Goal: Transaction & Acquisition: Purchase product/service

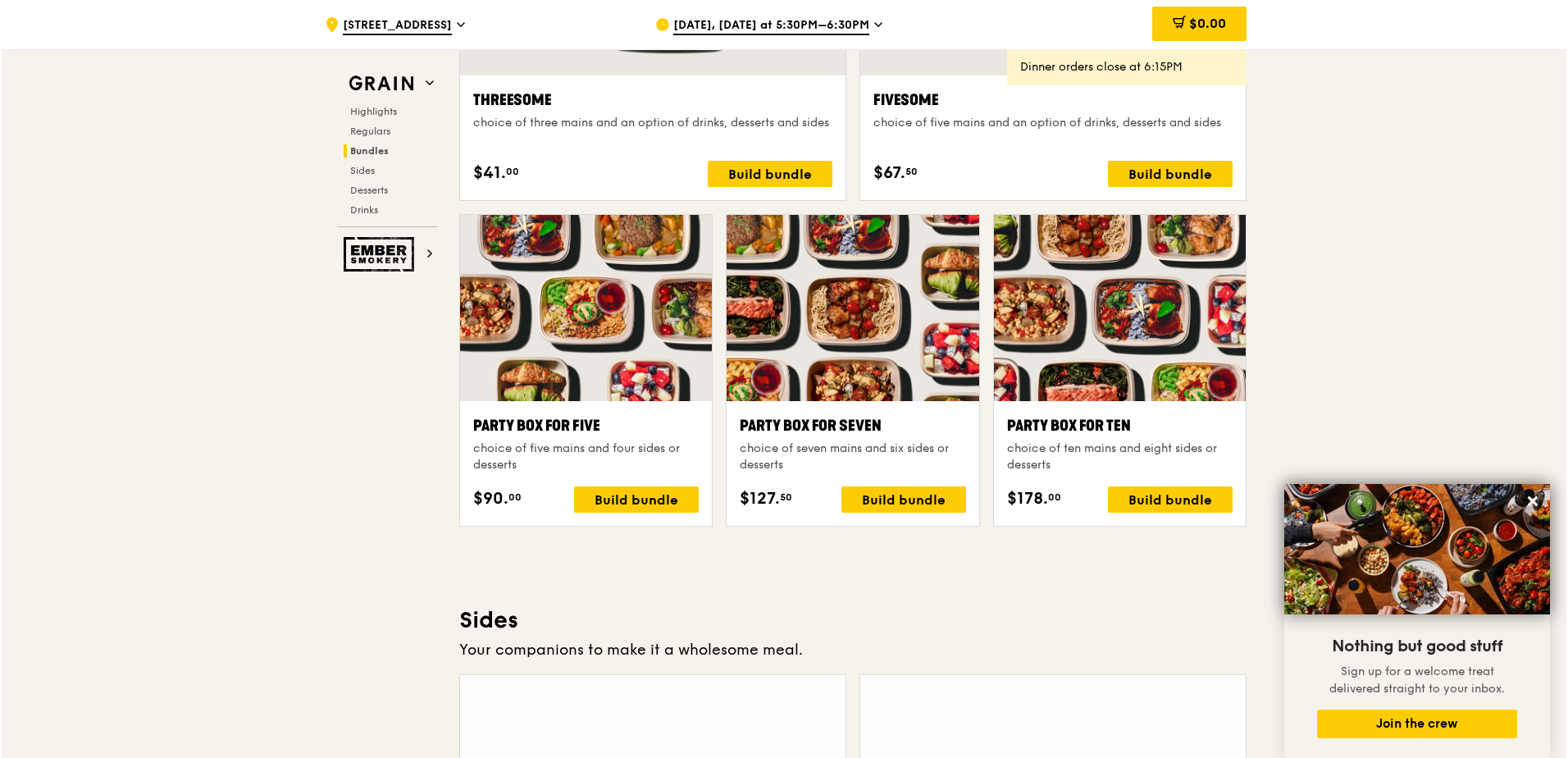
scroll to position [3118, 0]
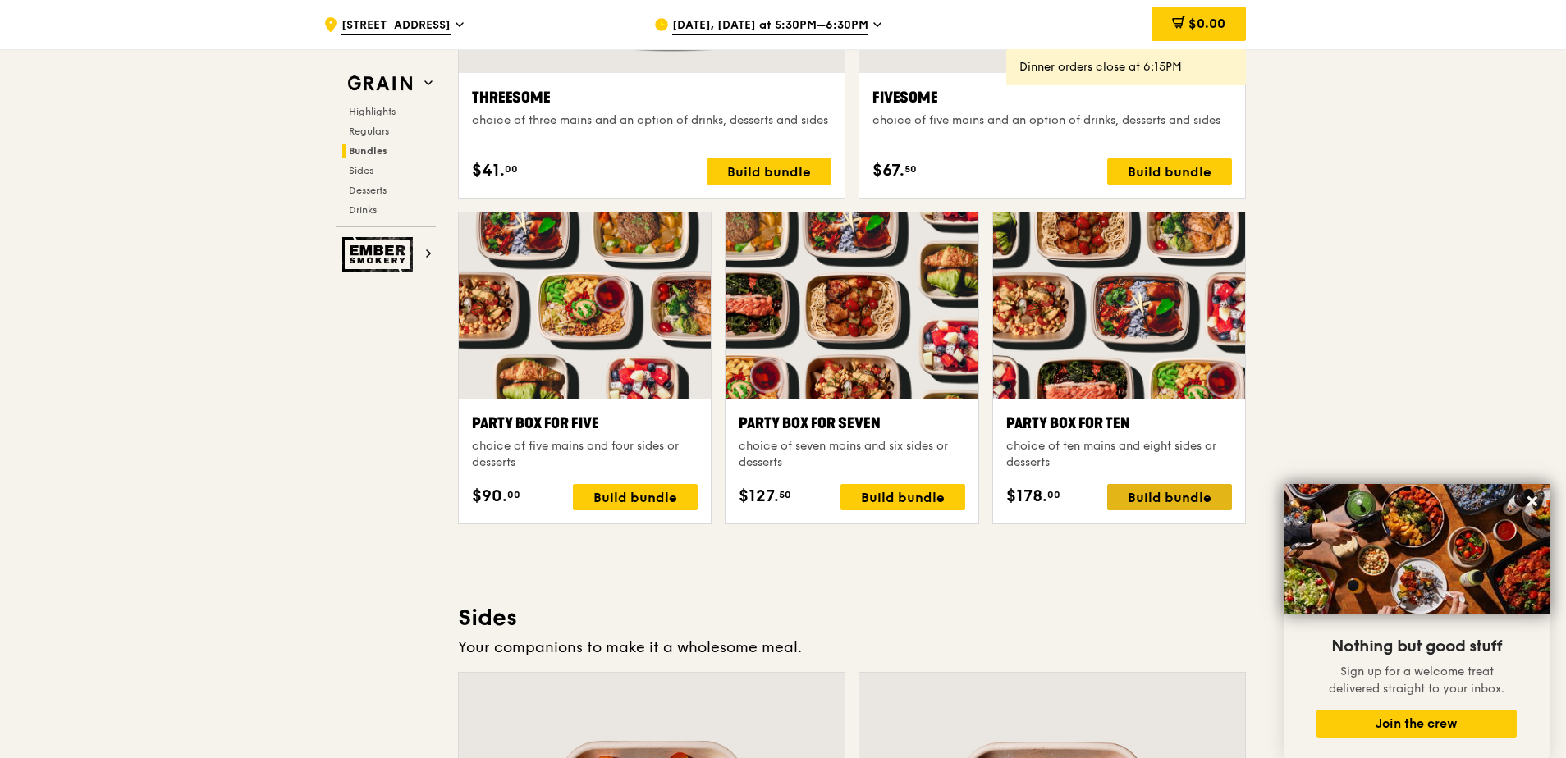
click at [1040, 501] on div "Build bundle" at bounding box center [1169, 497] width 125 height 26
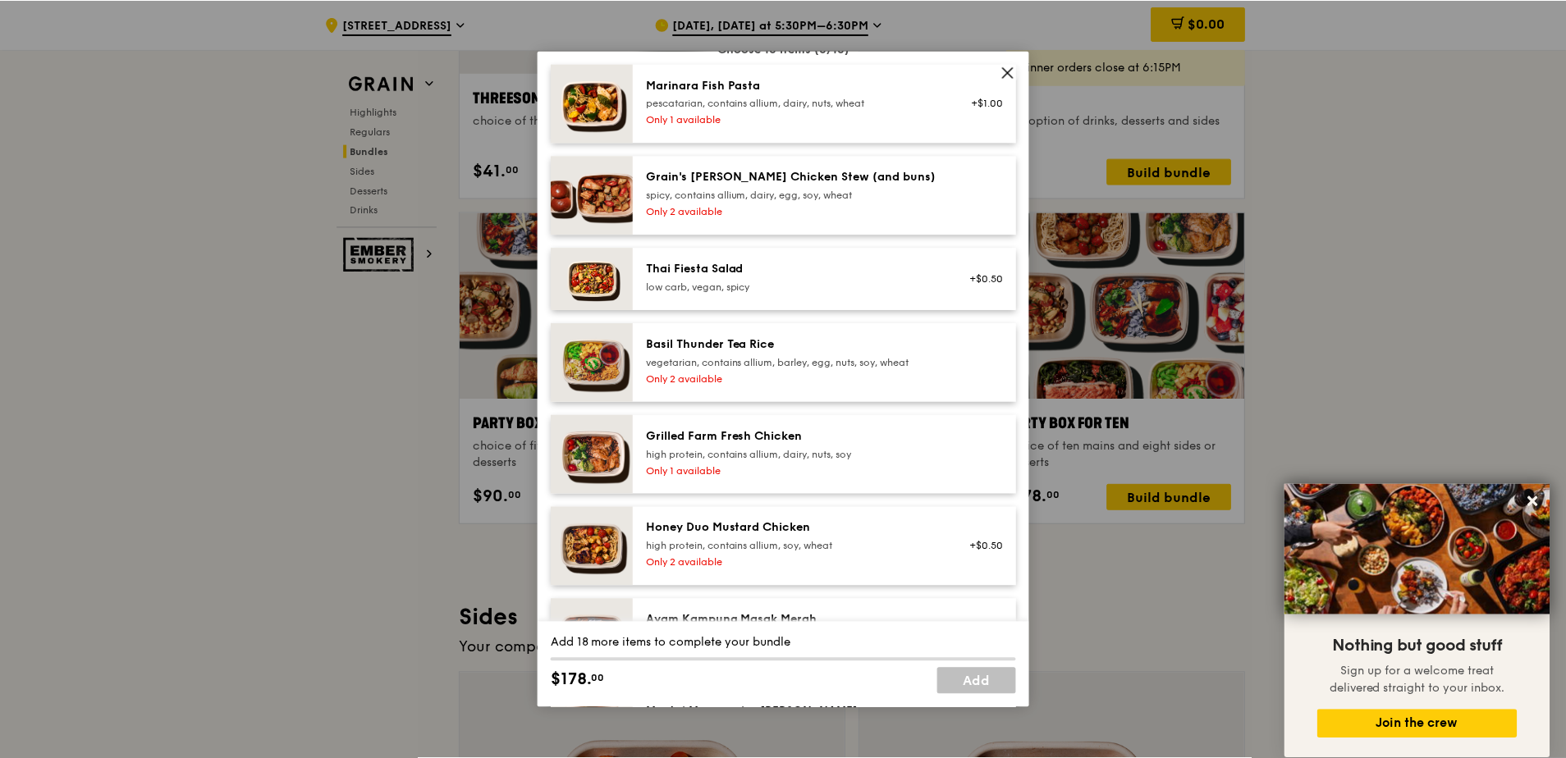
scroll to position [164, 0]
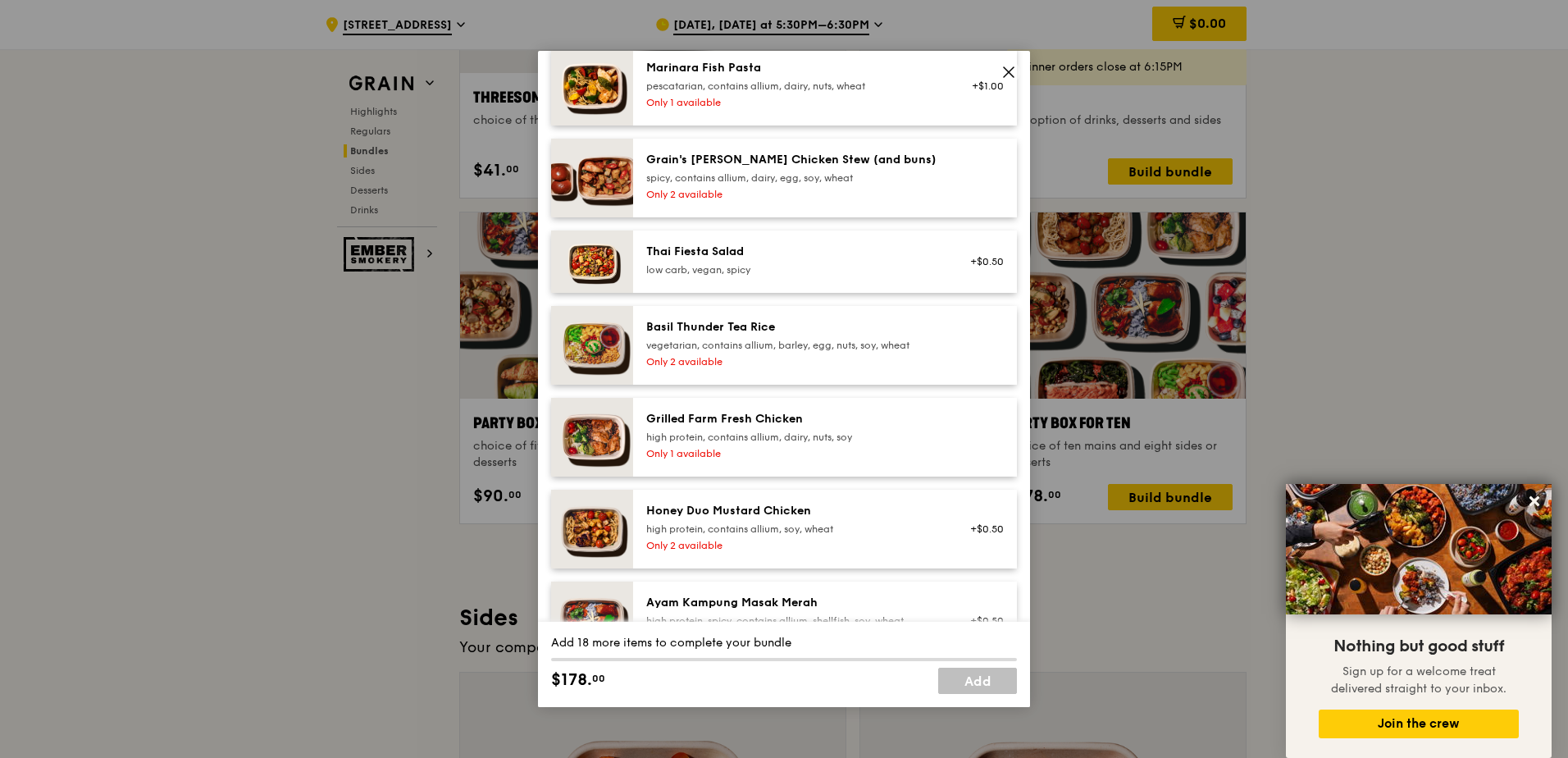
click at [1009, 72] on icon at bounding box center [1008, 72] width 10 height 10
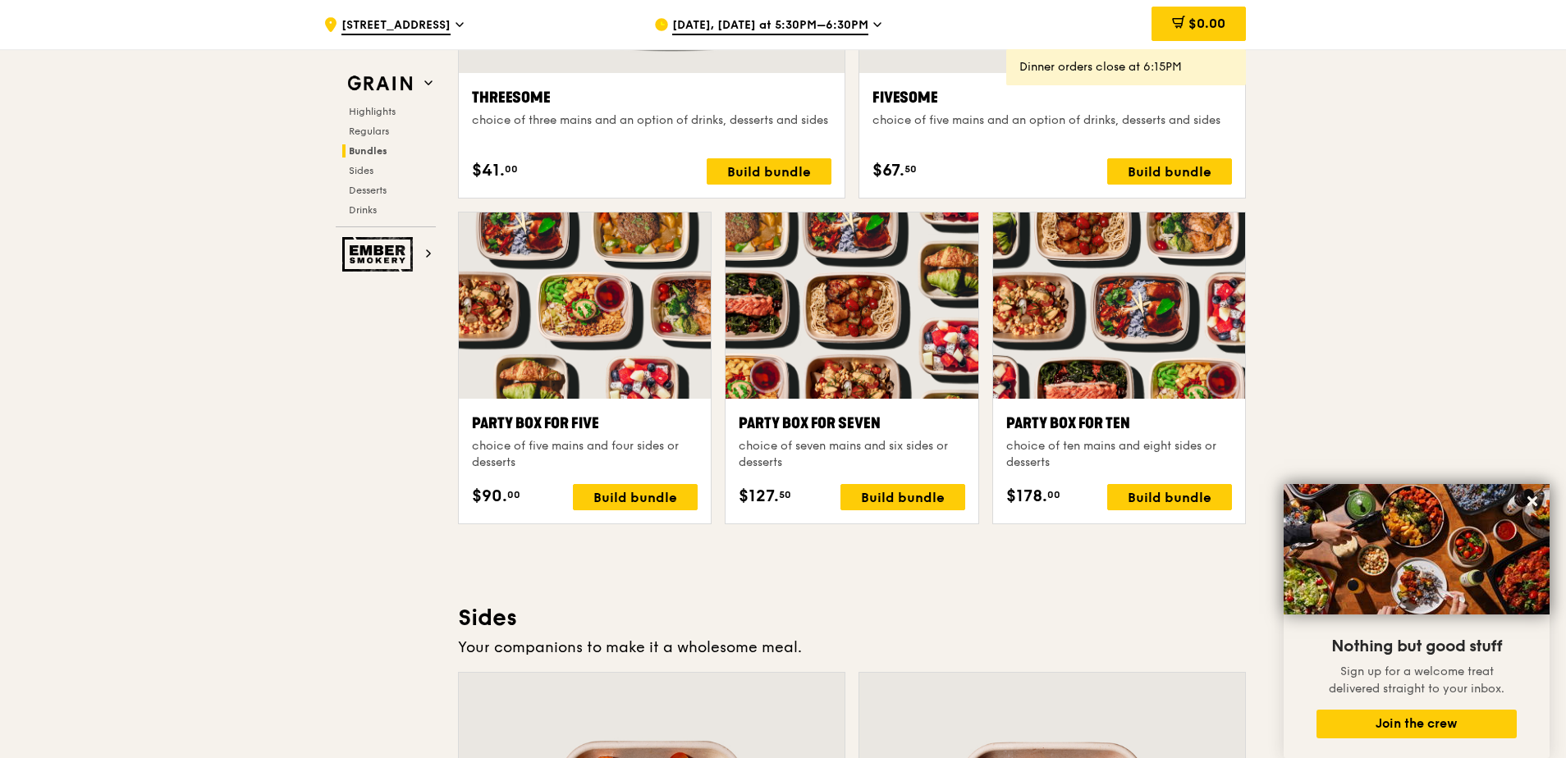
click at [647, 356] on div at bounding box center [585, 306] width 252 height 186
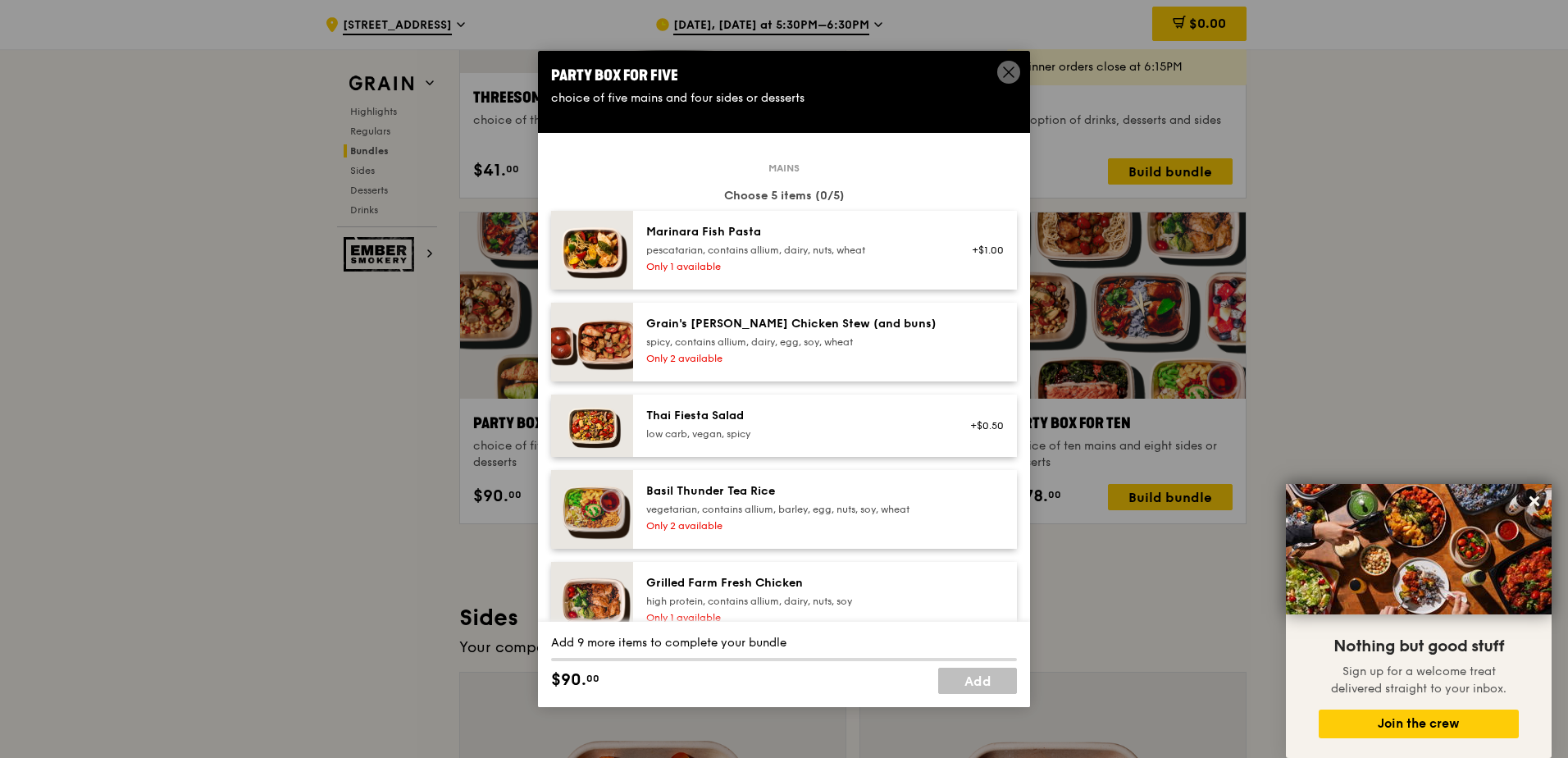
click at [1003, 80] on span at bounding box center [1008, 75] width 15 height 18
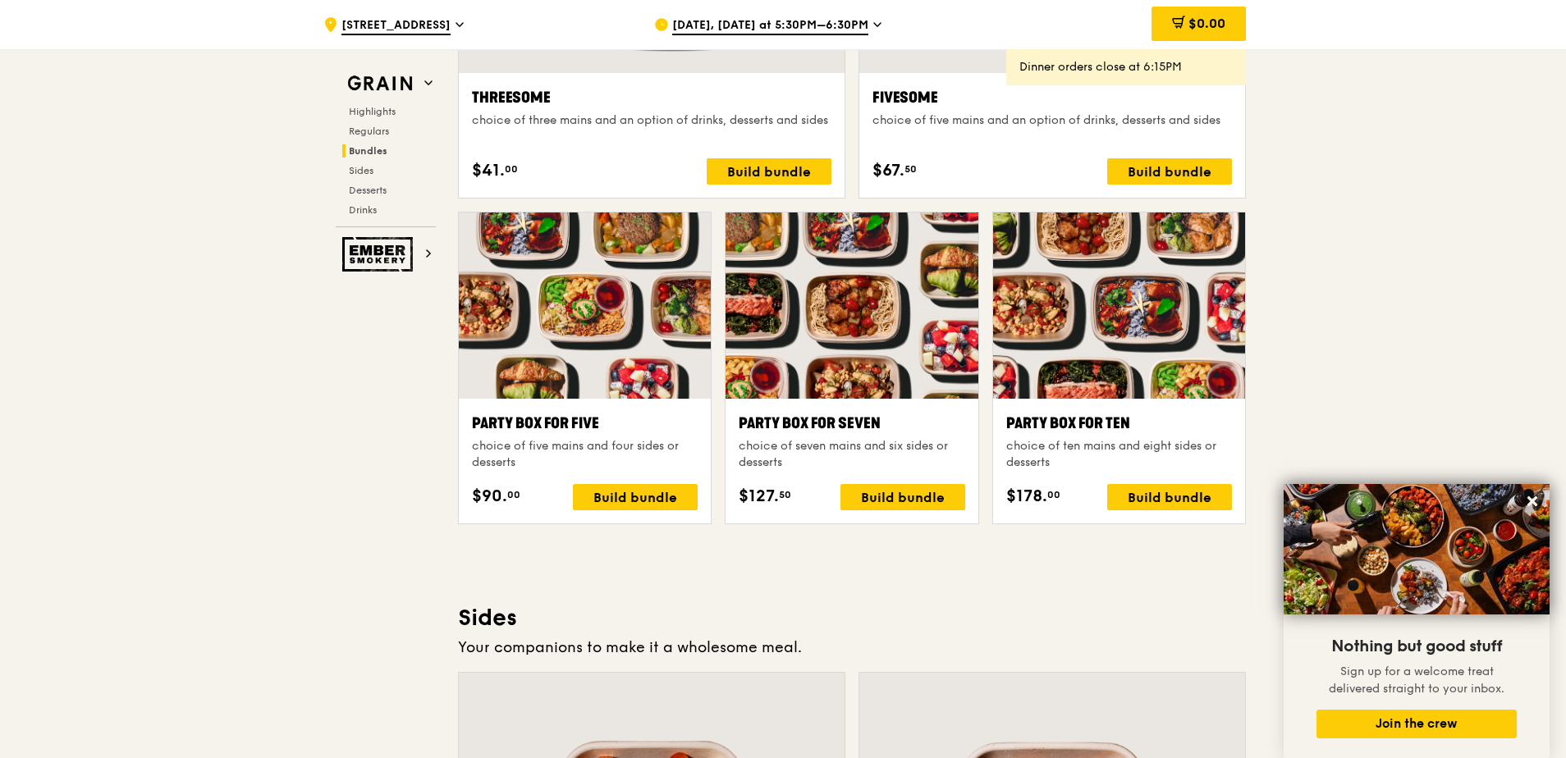
click at [784, 7] on div "[DATE], [DATE] at 5:30PM–6:30PM" at bounding box center [806, 24] width 304 height 49
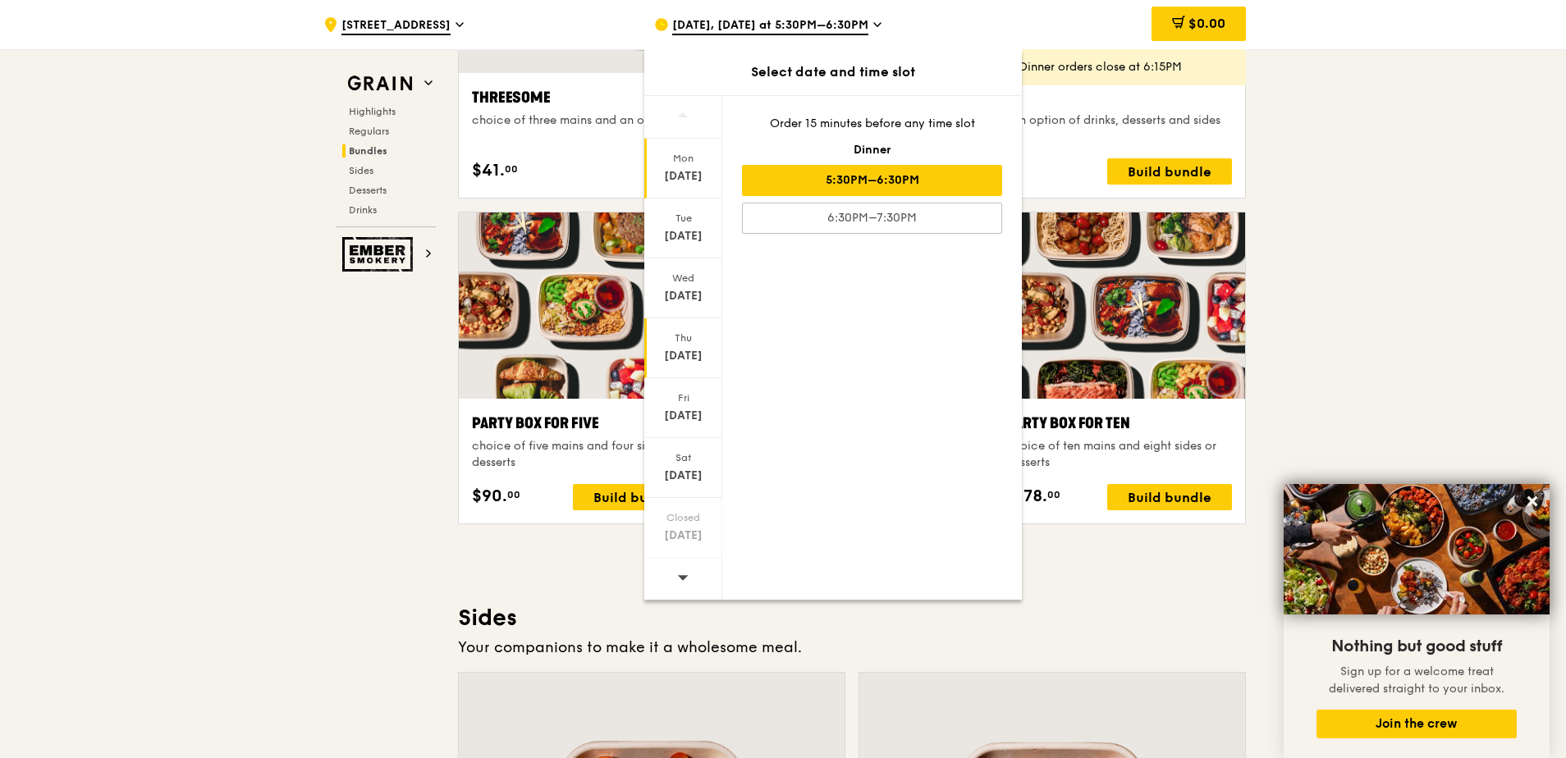
click at [693, 345] on div "[DATE]" at bounding box center [683, 348] width 78 height 60
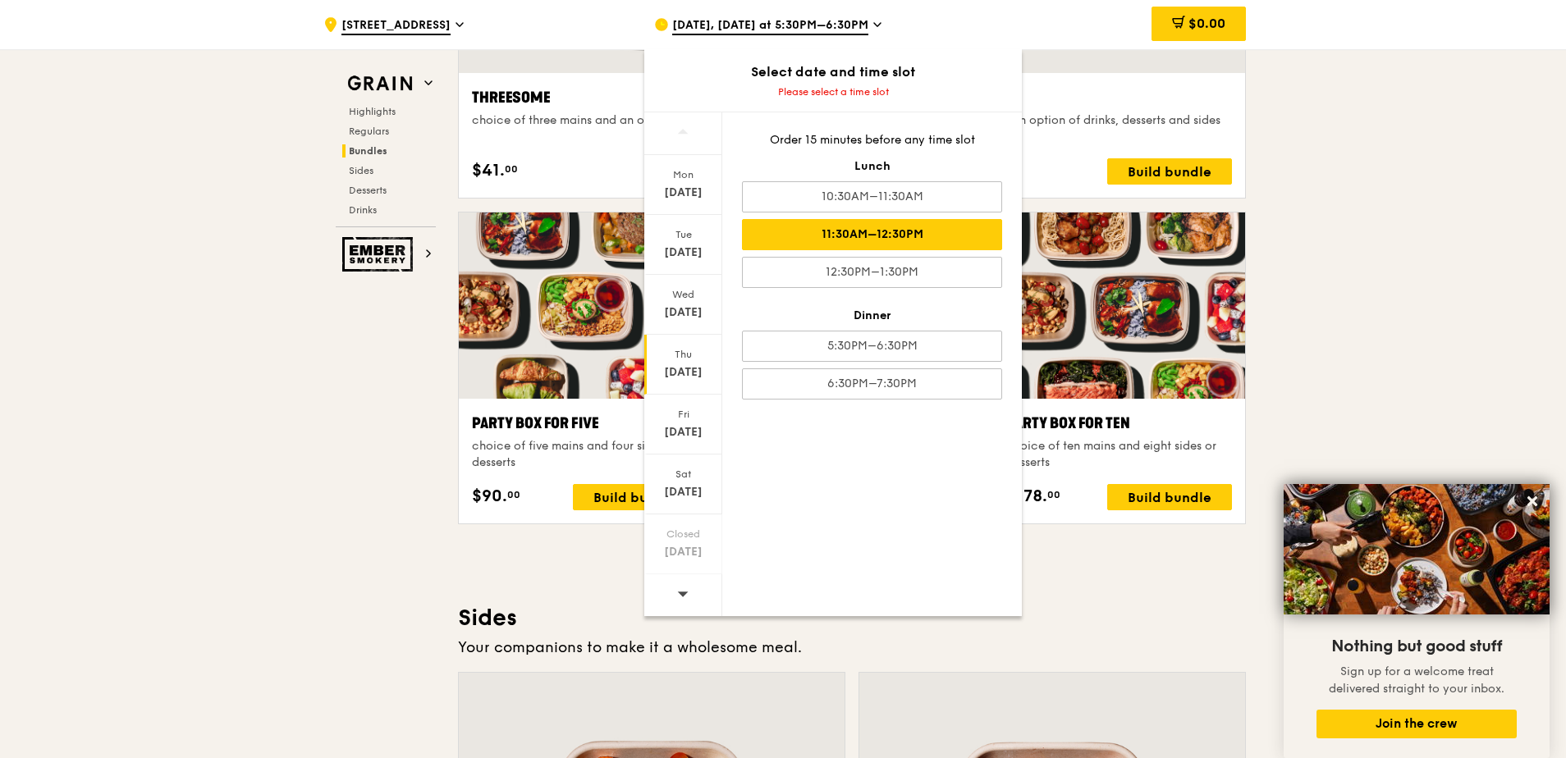
drag, startPoint x: 923, startPoint y: 251, endPoint x: 929, endPoint y: 240, distance: 12.8
click at [929, 237] on div "11:30AM–12:30PM" at bounding box center [872, 234] width 260 height 31
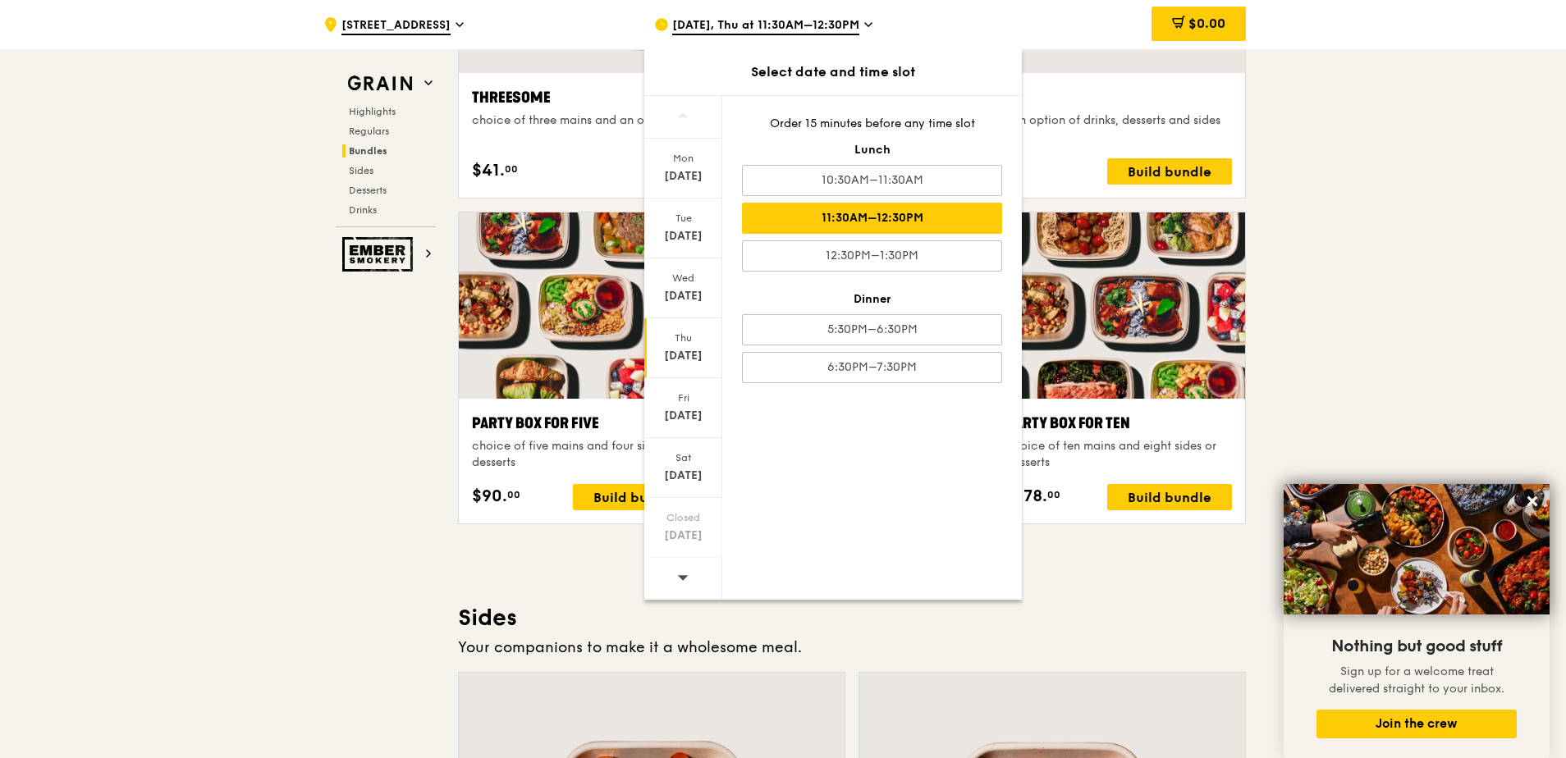
scroll to position [3364, 0]
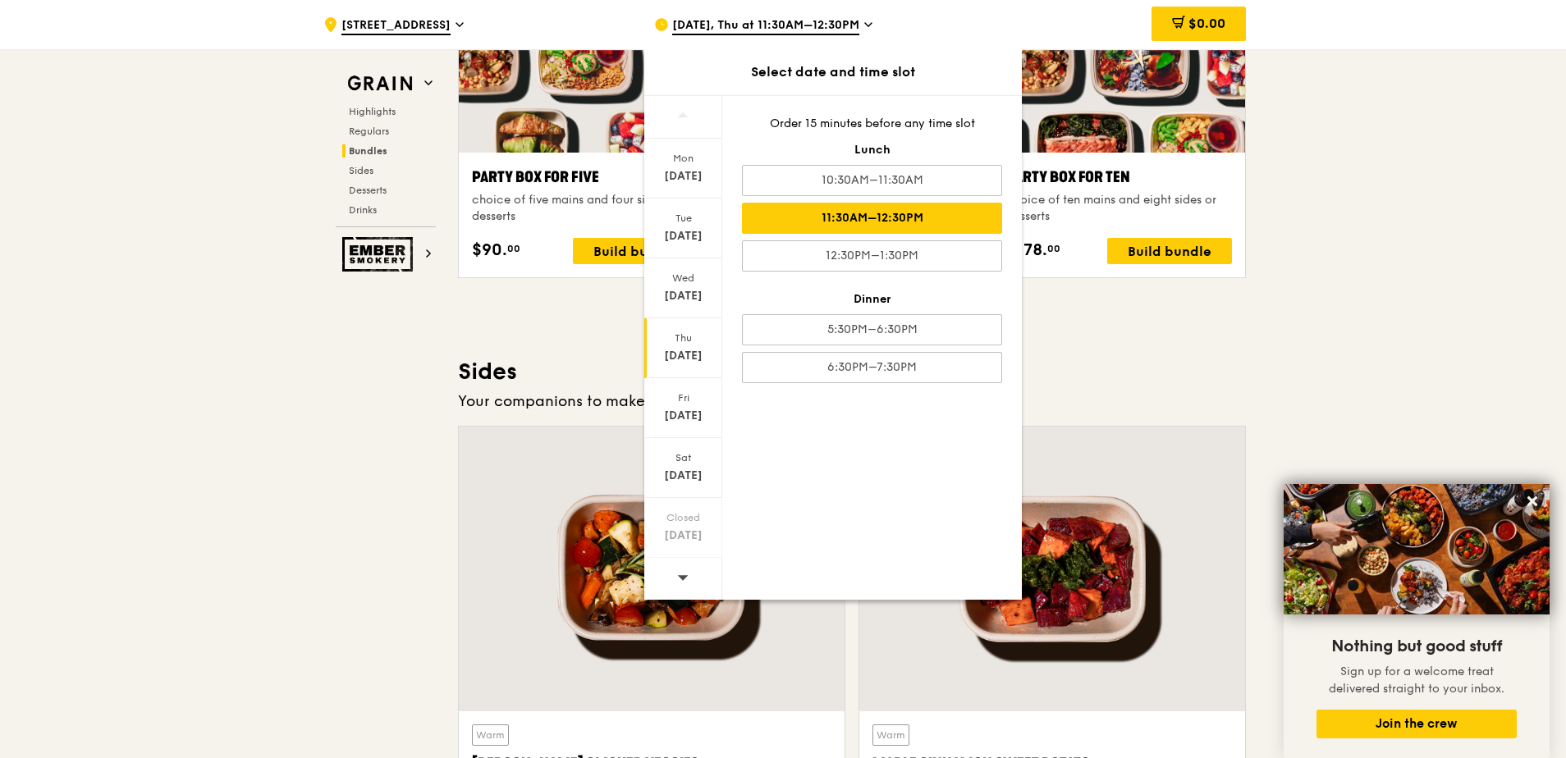
click at [1040, 323] on div "Highlights Weekly rotating dishes inspired by flavours from around the world. W…" at bounding box center [852, 389] width 788 height 6450
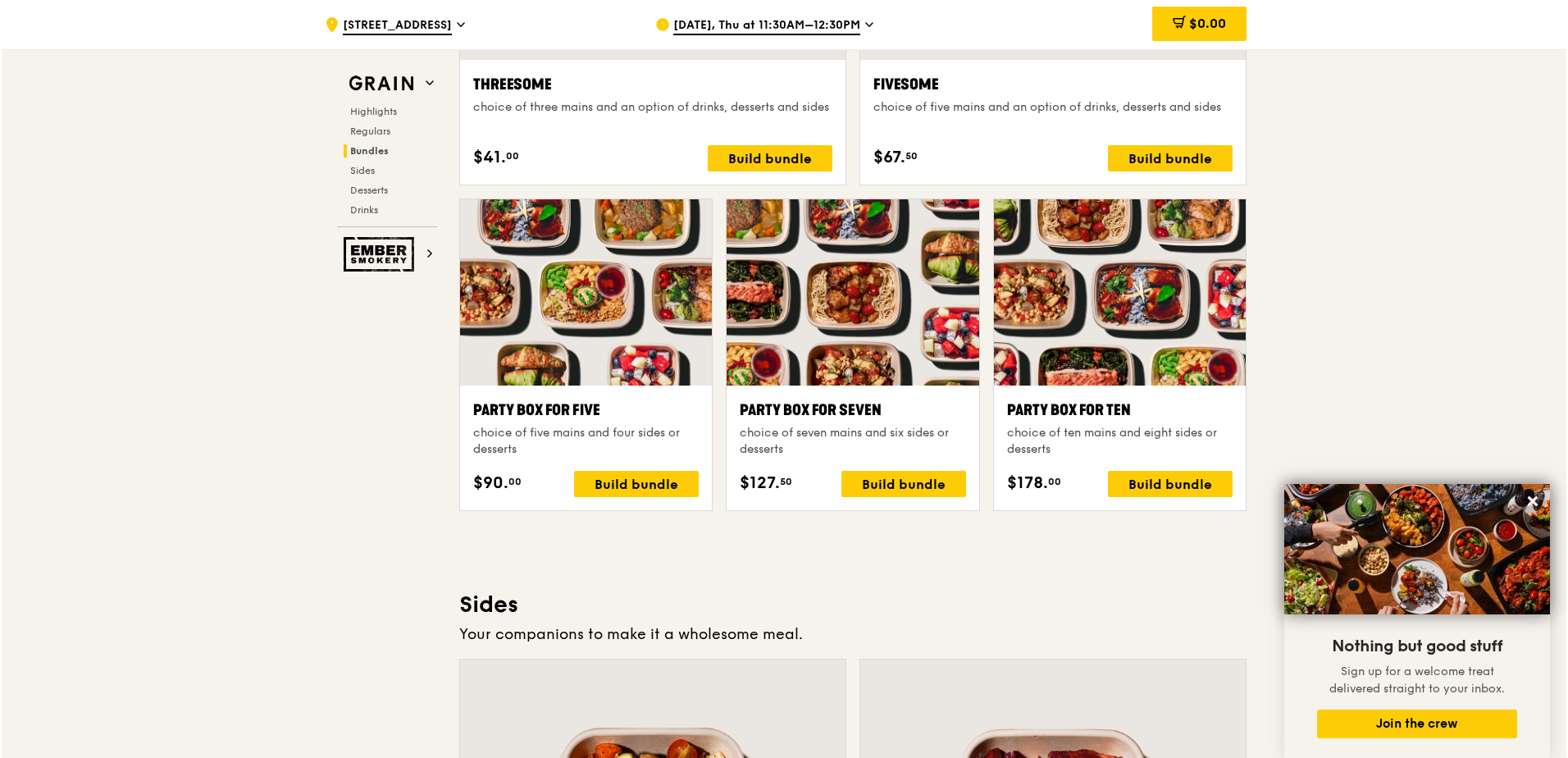
scroll to position [3118, 0]
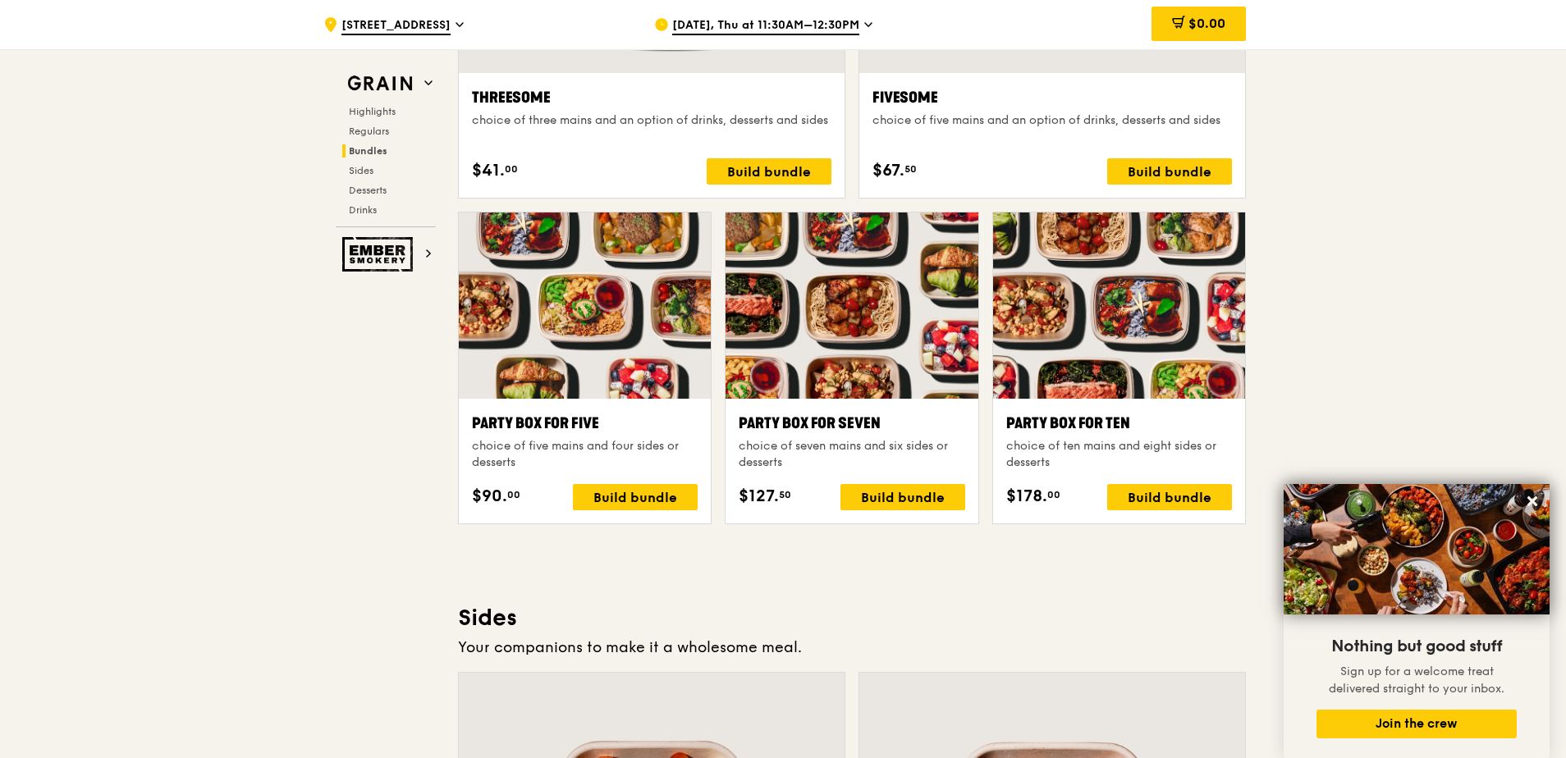
click at [1040, 479] on div "Party Box for Ten choice of ten mains and eight sides or desserts $178. 00 Buil…" at bounding box center [1119, 461] width 226 height 98
click at [1040, 493] on div "Build bundle" at bounding box center [1169, 497] width 125 height 26
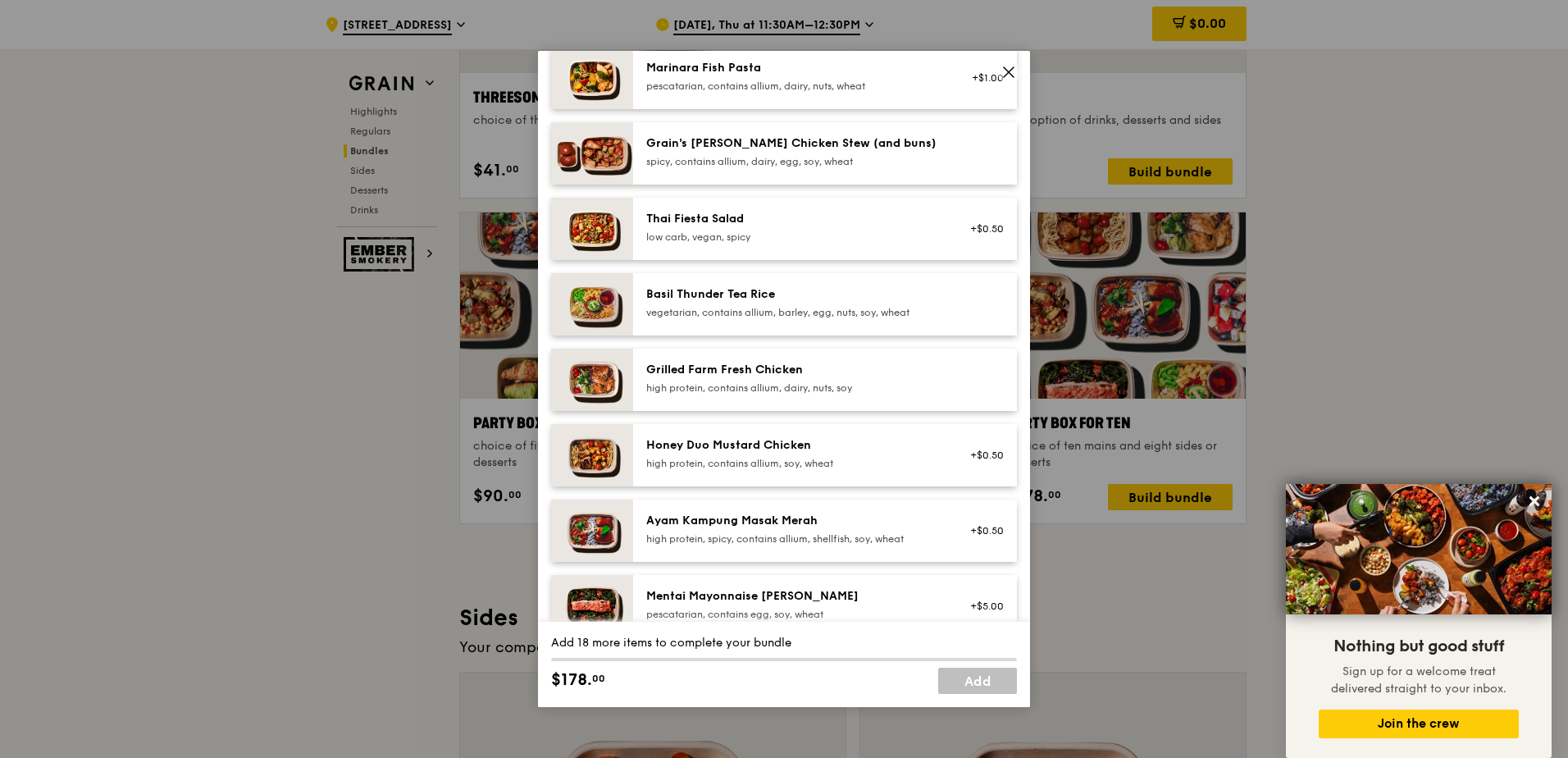
scroll to position [82, 0]
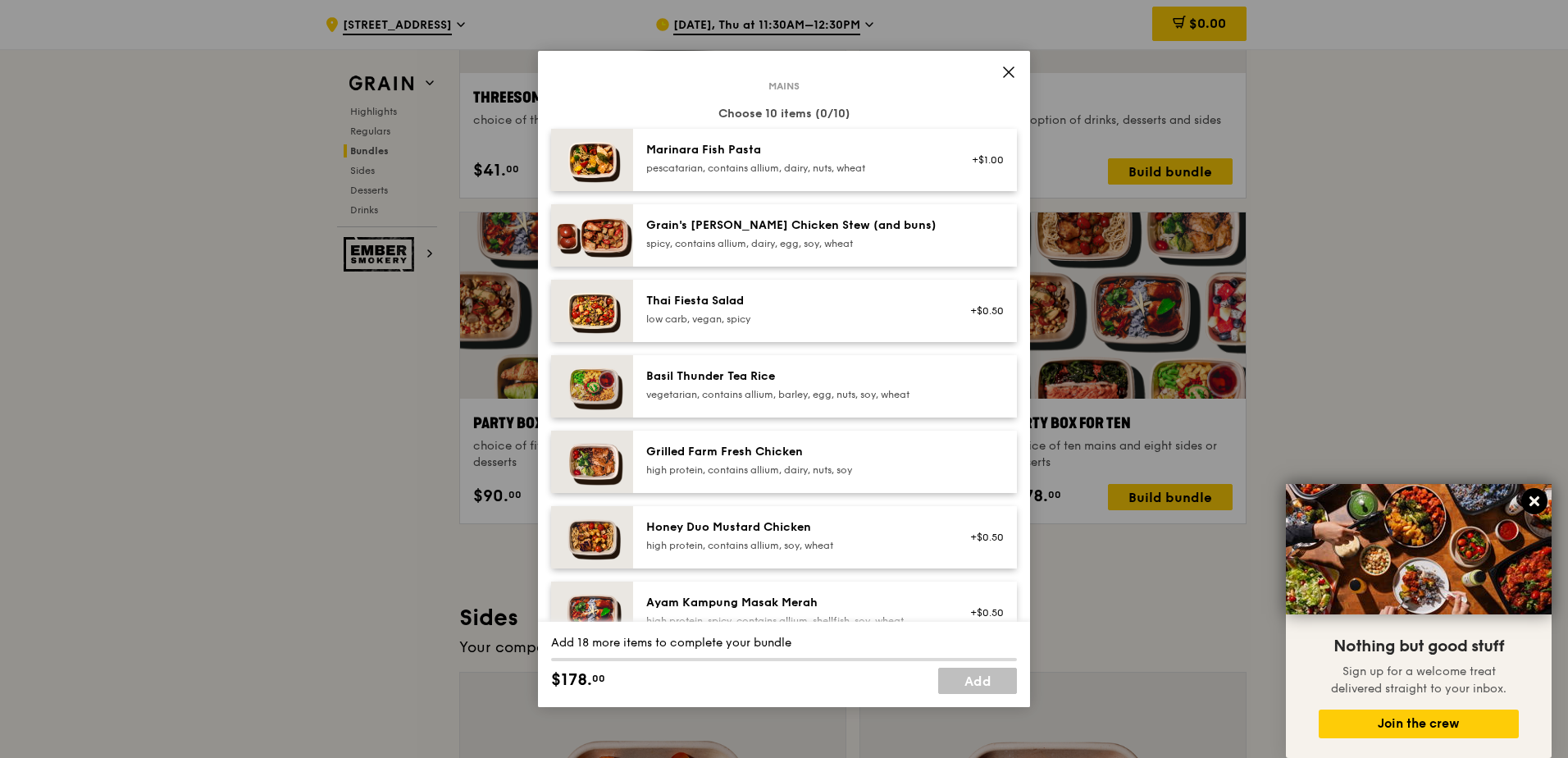
click at [1039, 498] on icon at bounding box center [1534, 501] width 15 height 15
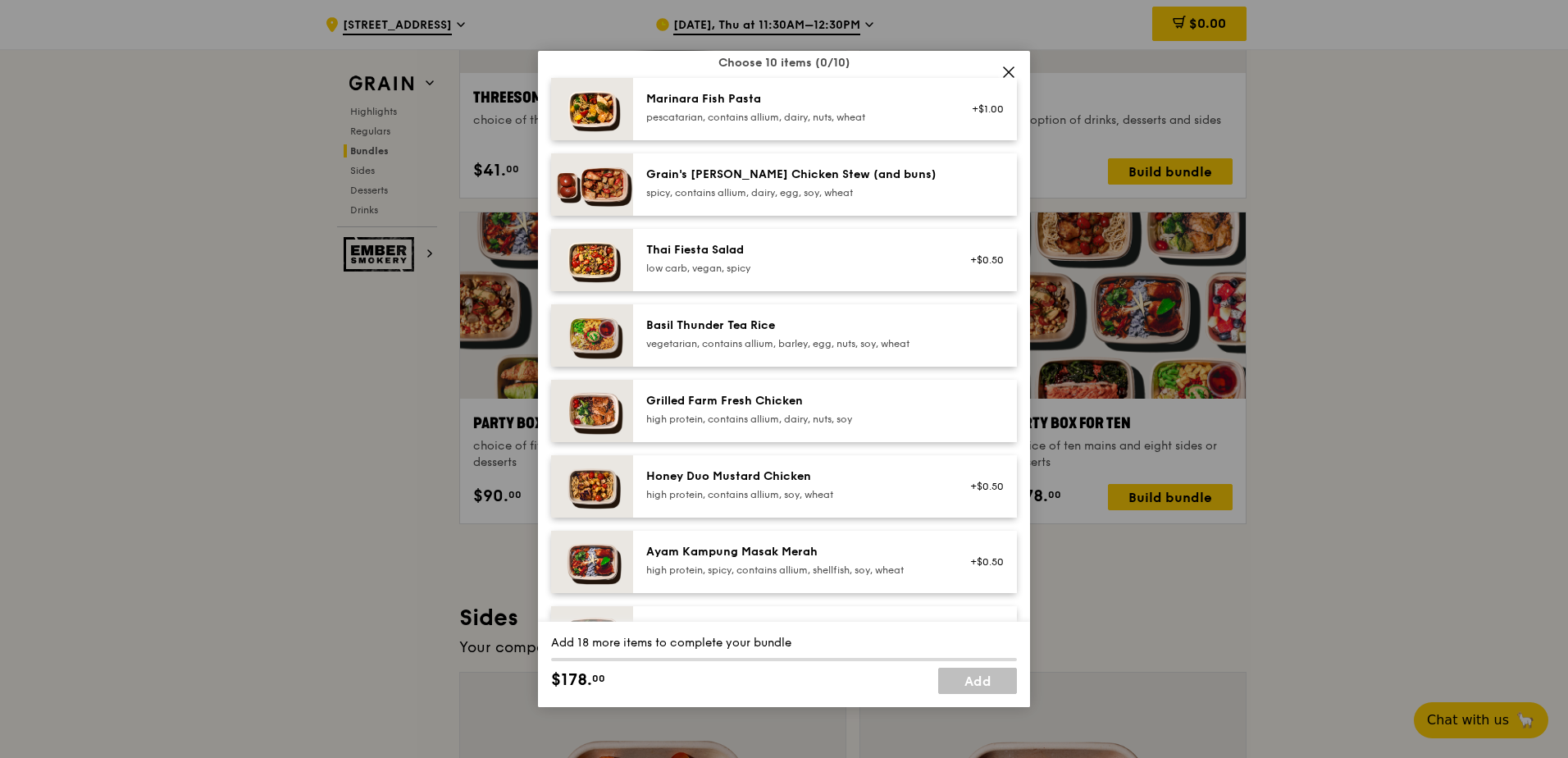
scroll to position [0, 0]
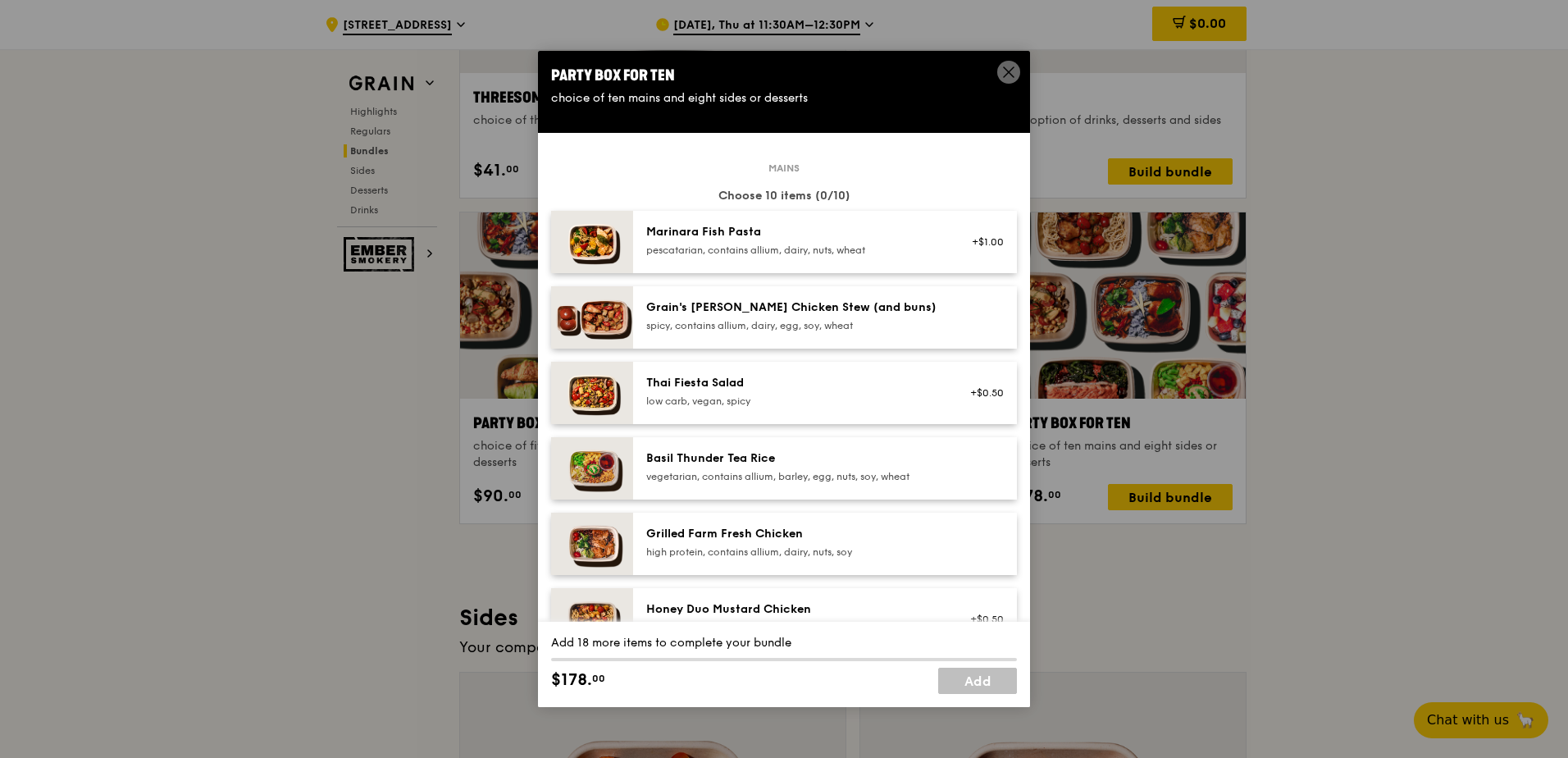
click at [1012, 77] on icon at bounding box center [1008, 72] width 15 height 15
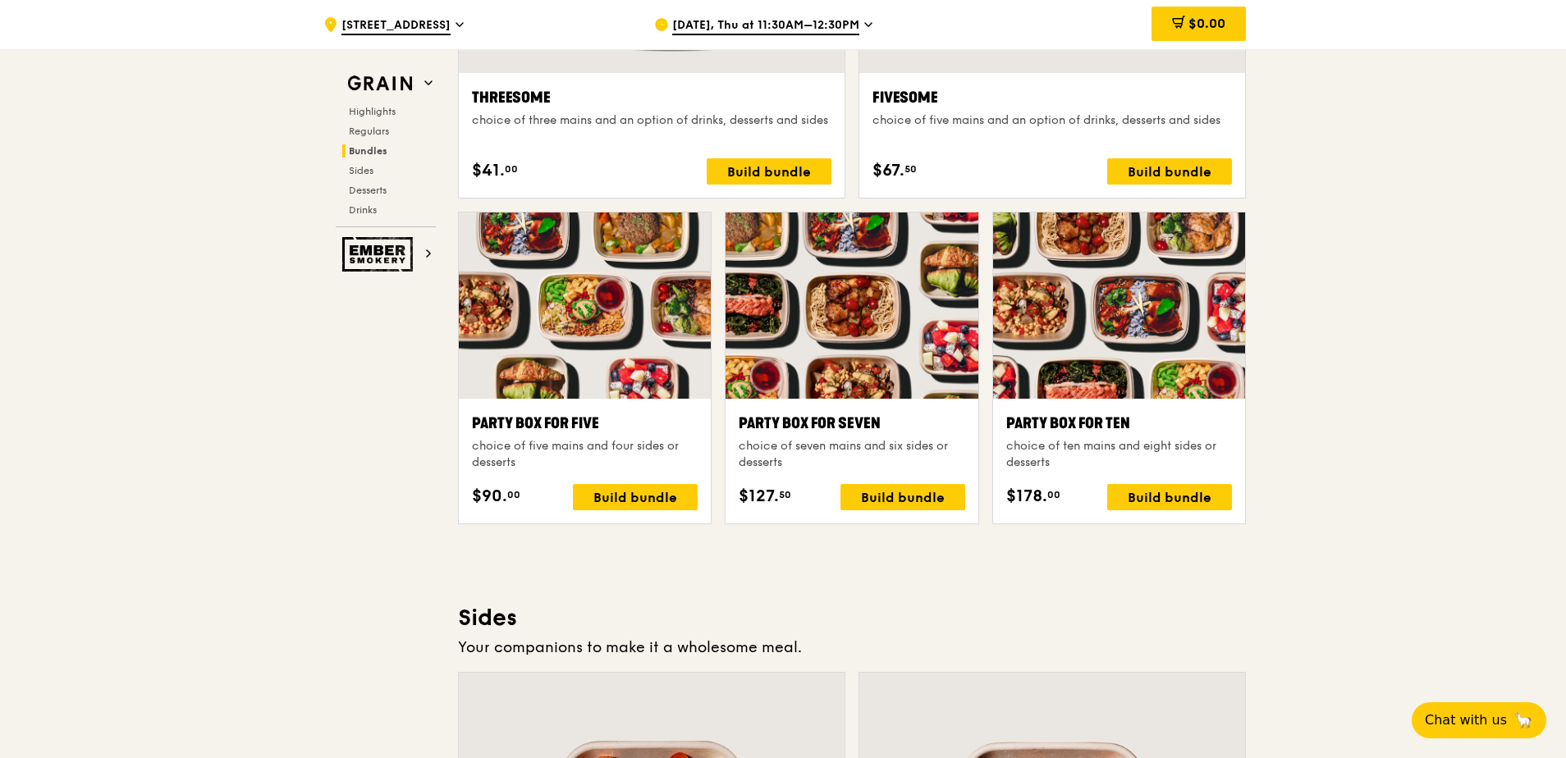
click at [1040, 363] on div at bounding box center [1119, 306] width 252 height 186
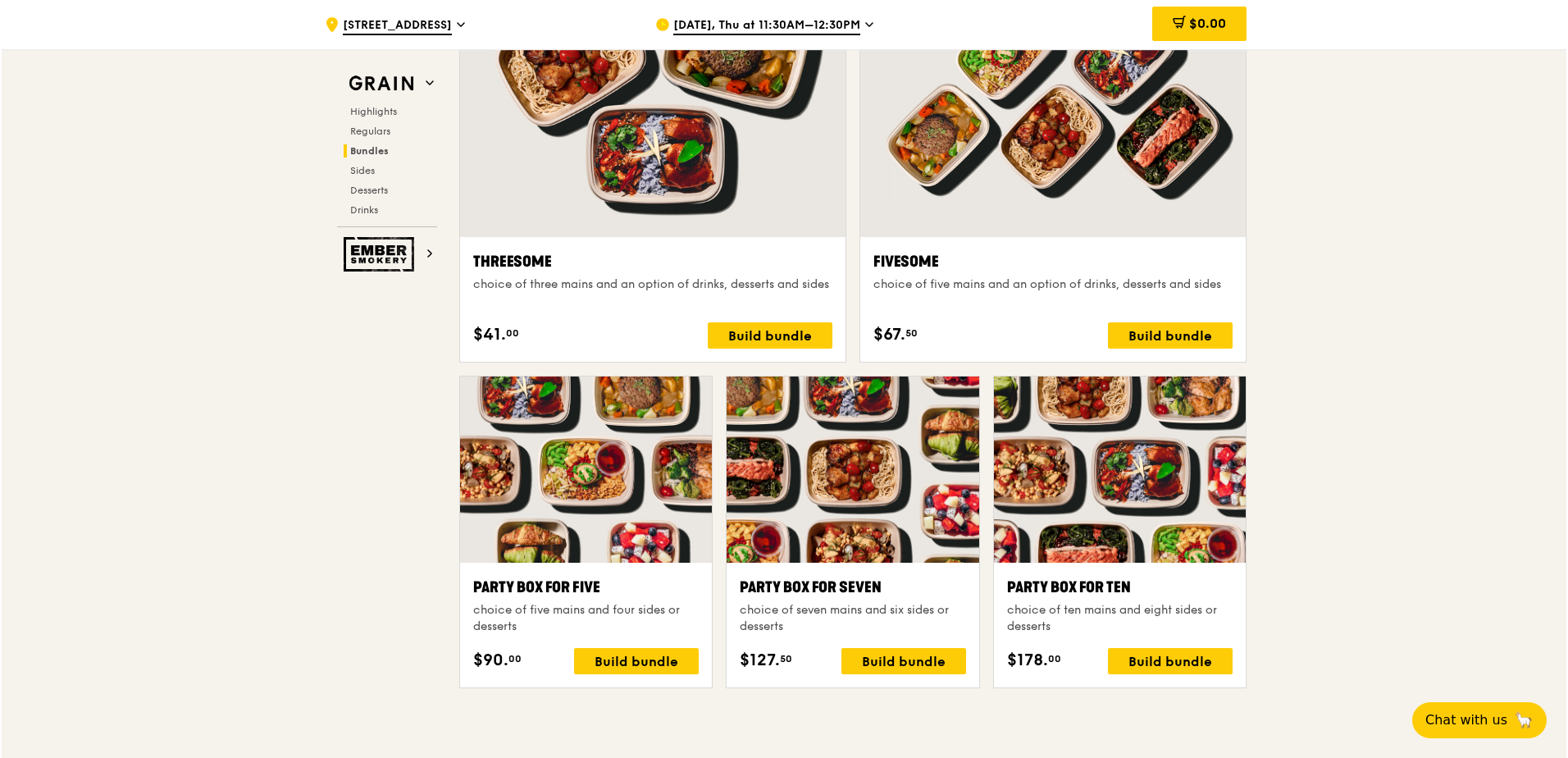
scroll to position [2708, 0]
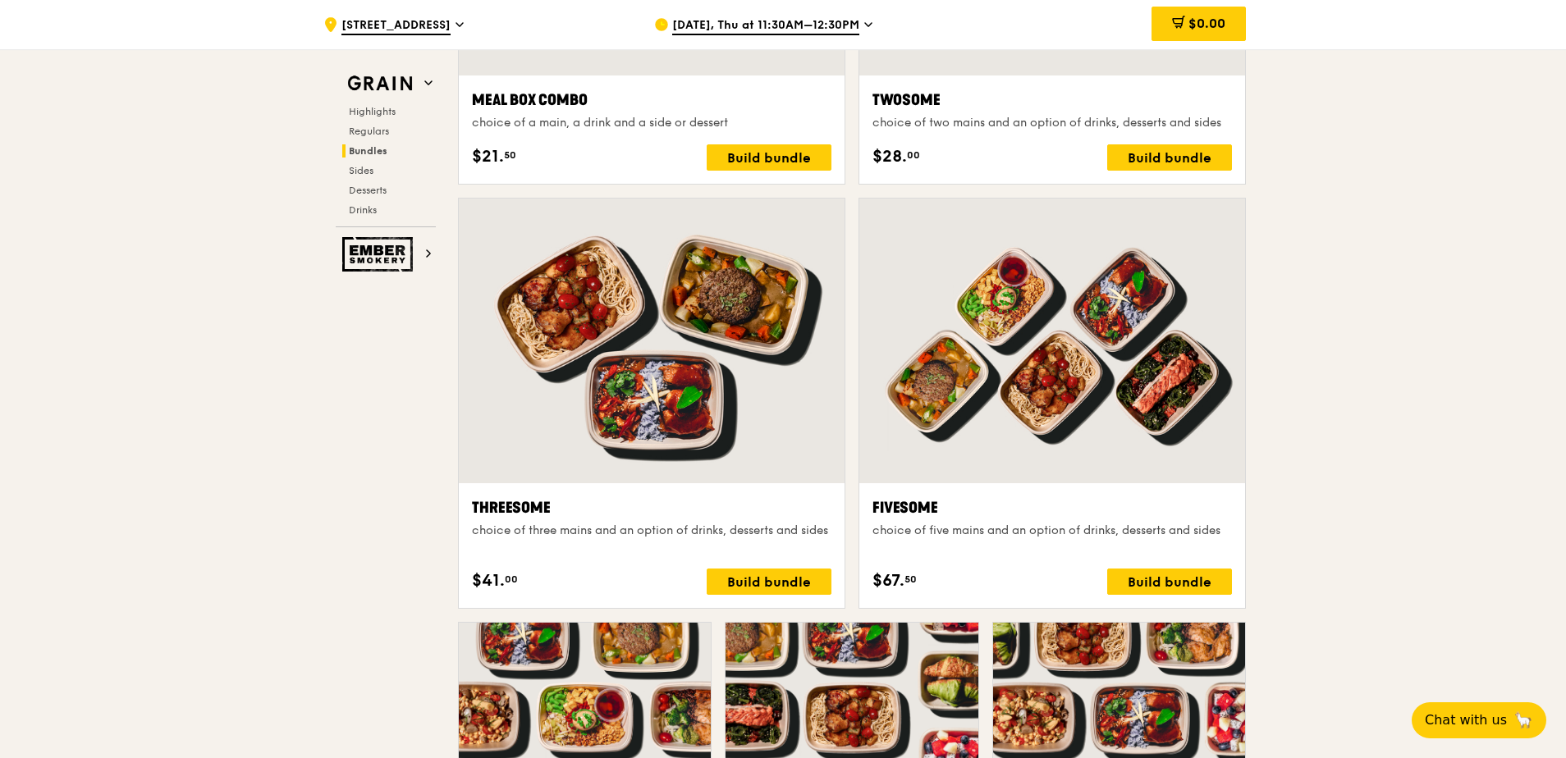
click at [1040, 420] on div at bounding box center [1052, 341] width 386 height 285
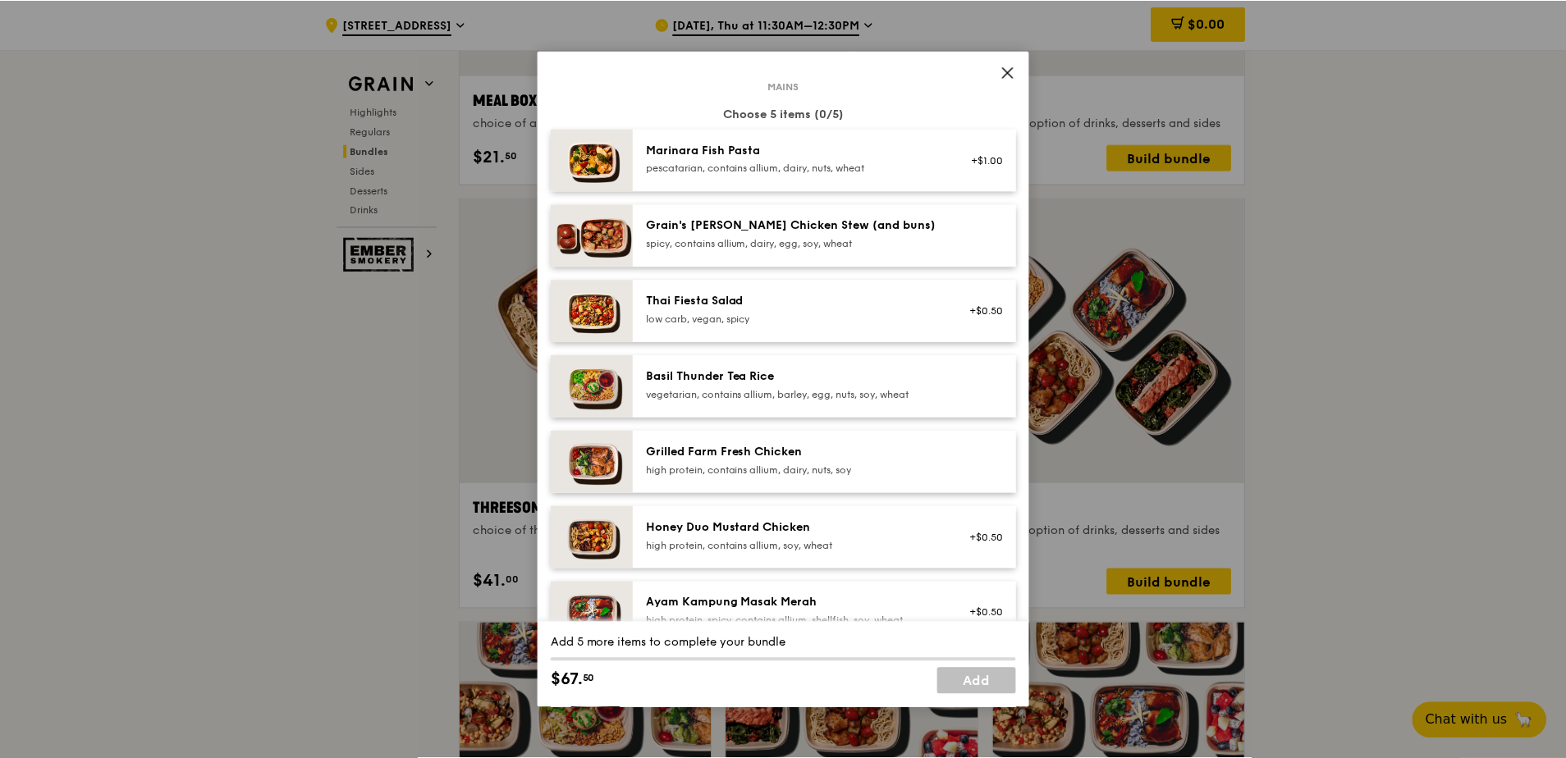
scroll to position [164, 0]
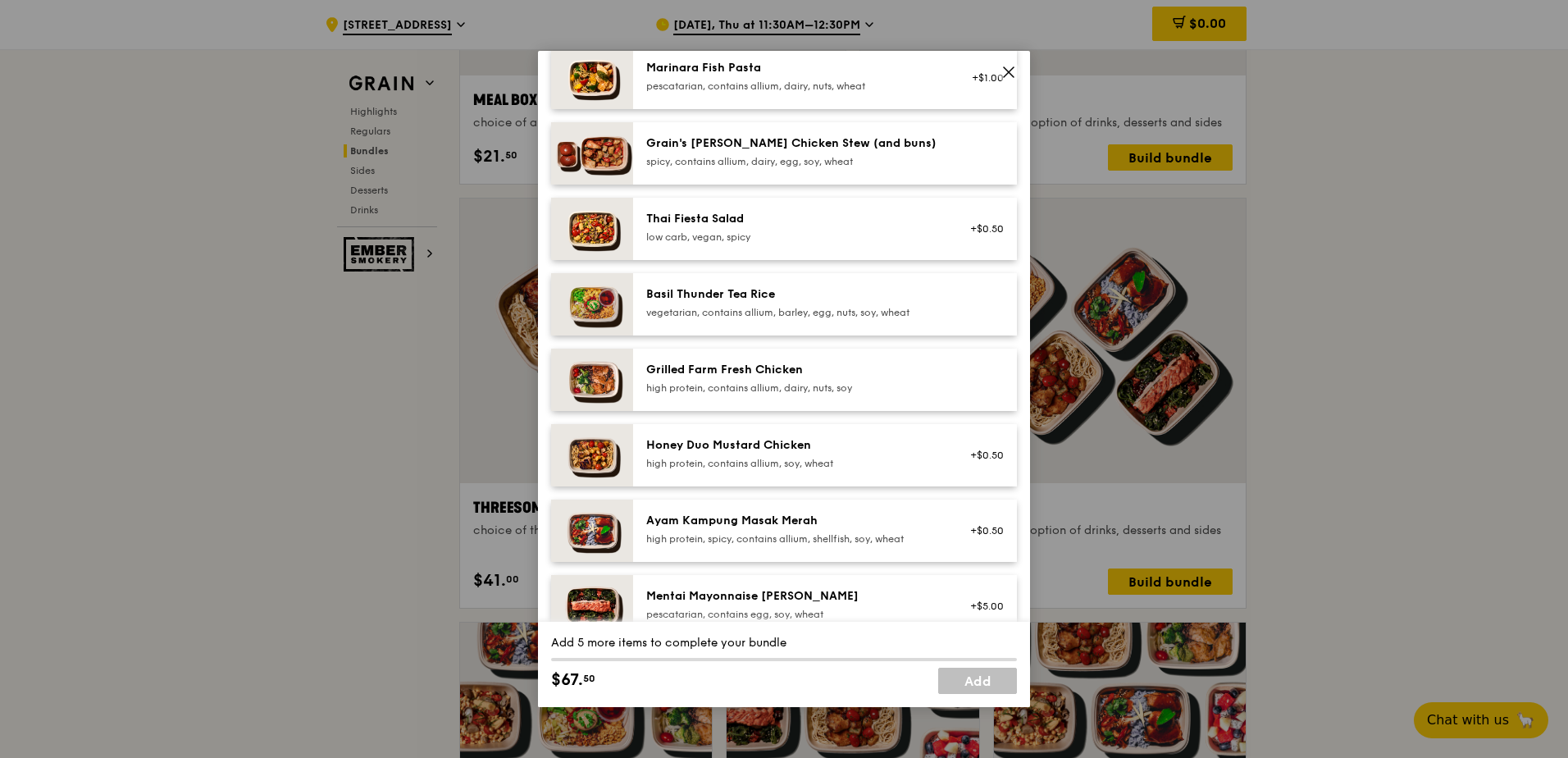
click at [1011, 67] on icon at bounding box center [1008, 72] width 15 height 15
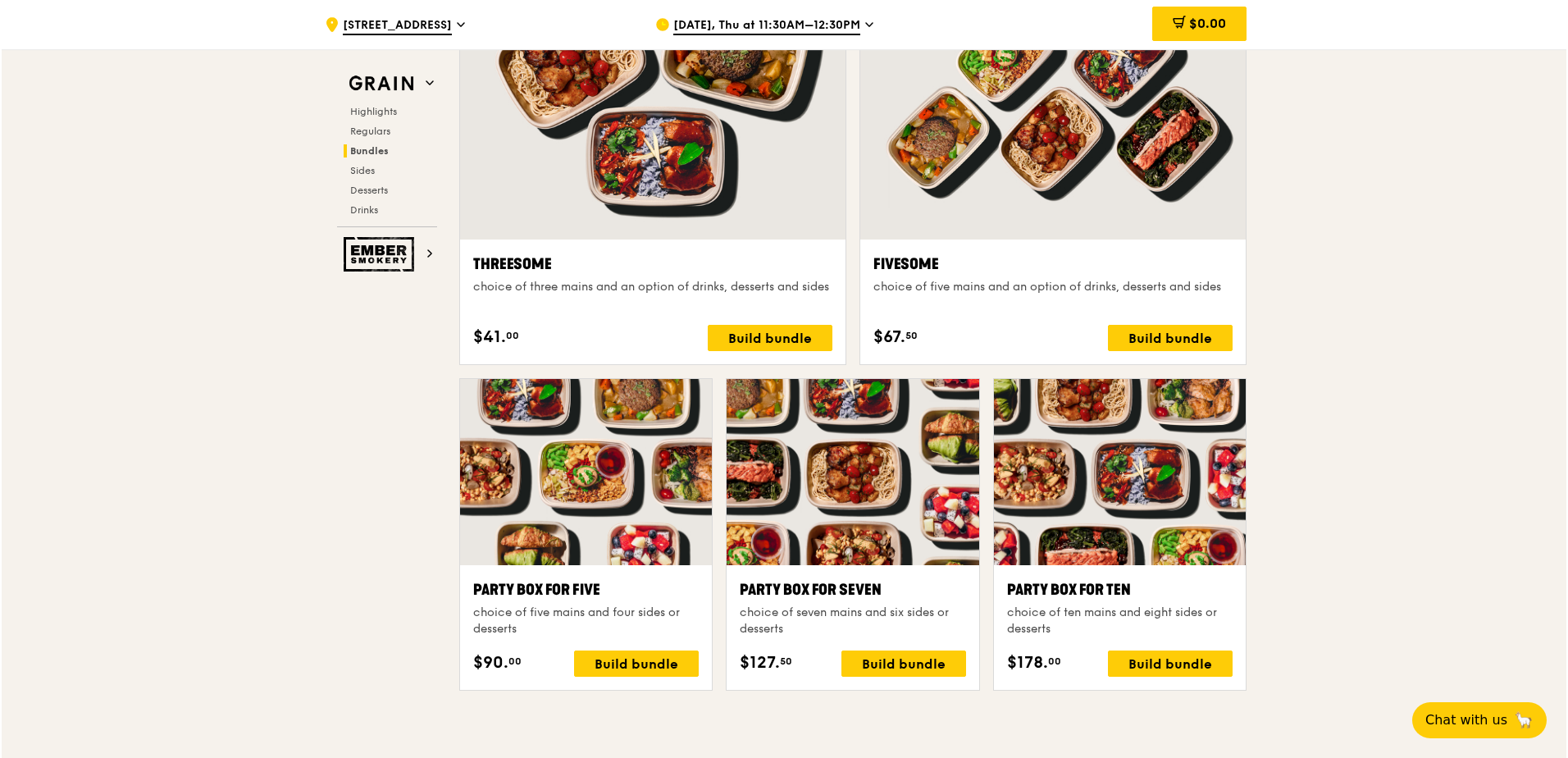
scroll to position [2872, 0]
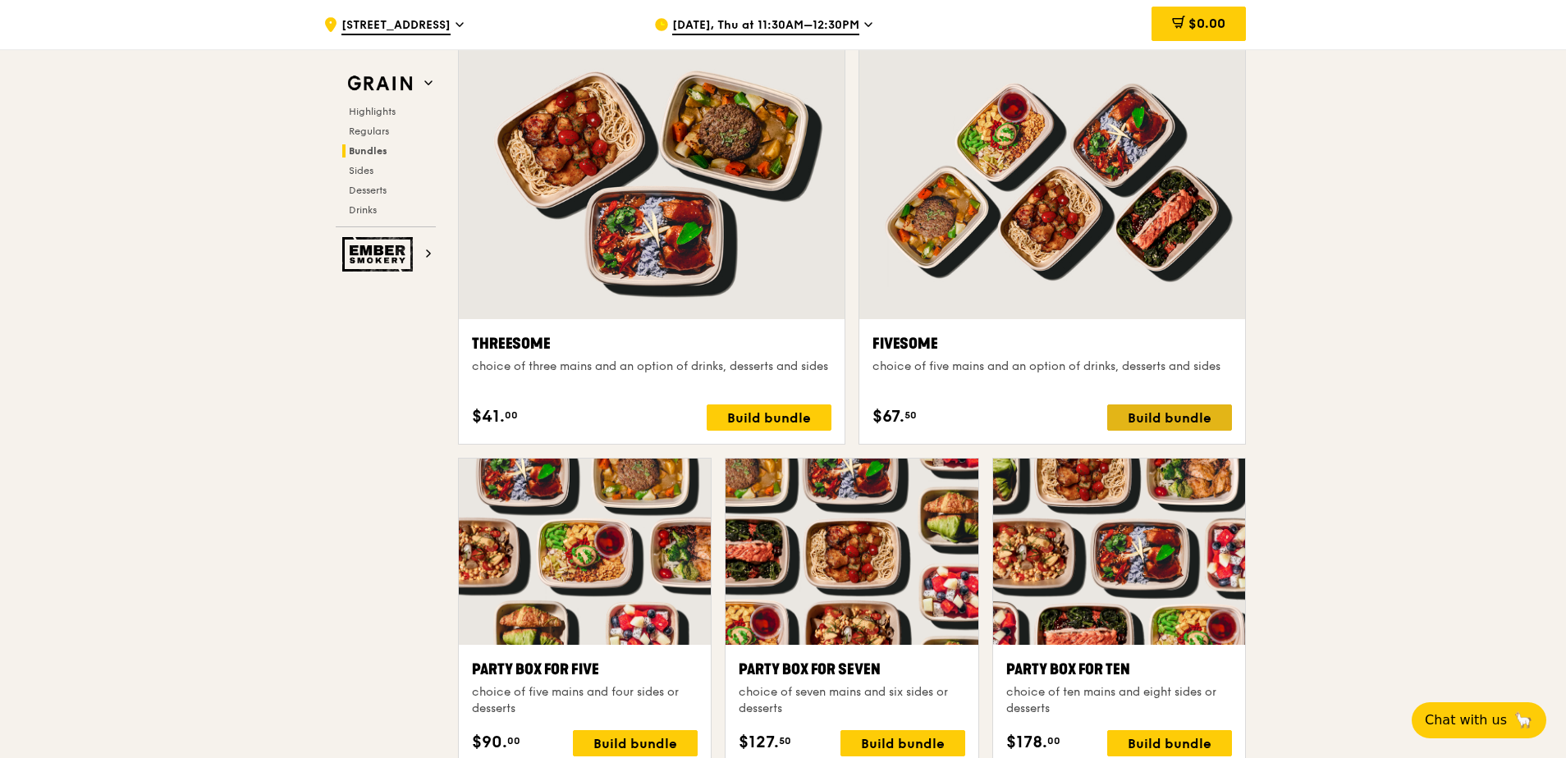
click at [1040, 418] on div "Build bundle" at bounding box center [1169, 418] width 125 height 26
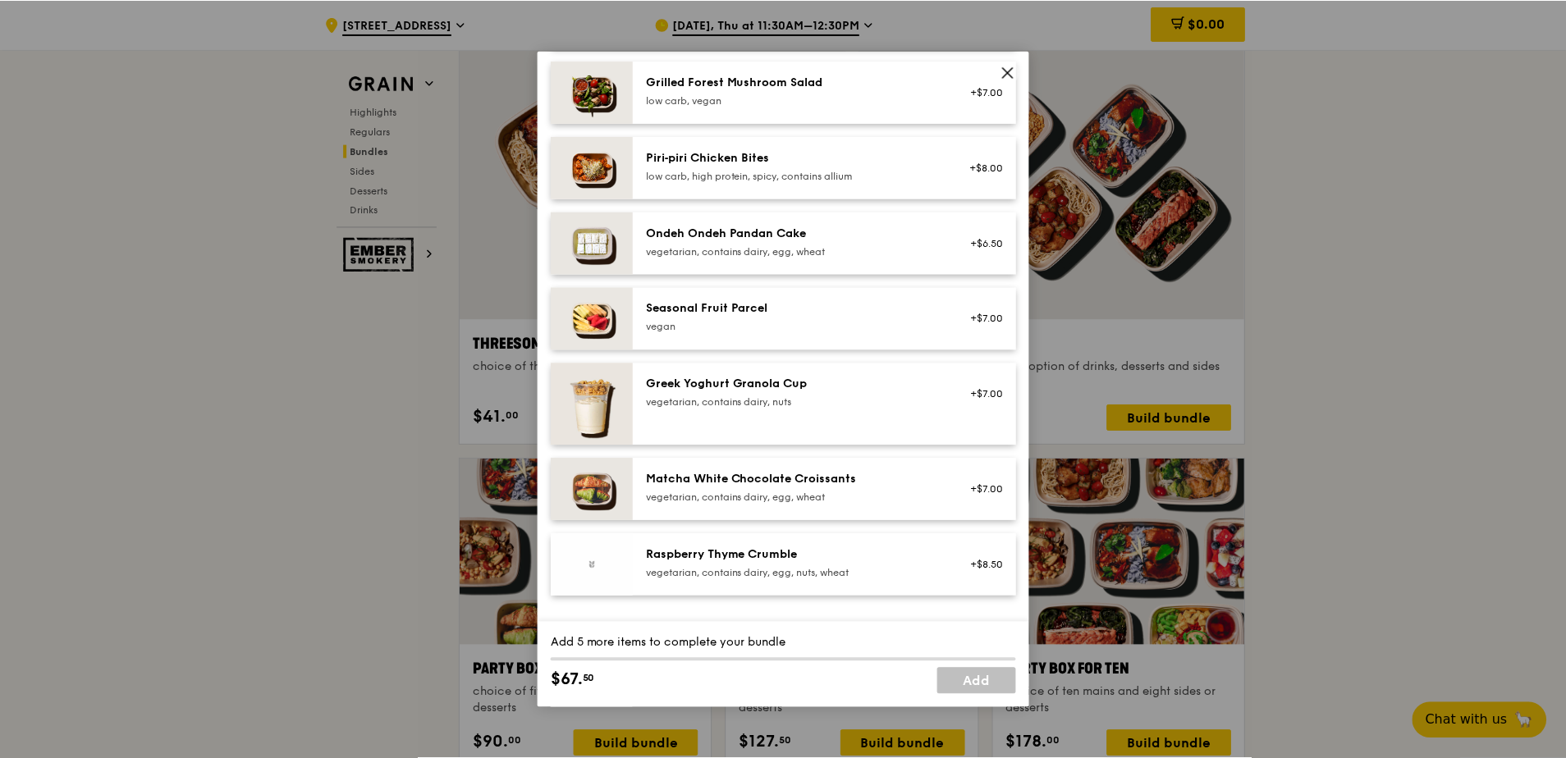
scroll to position [1231, 0]
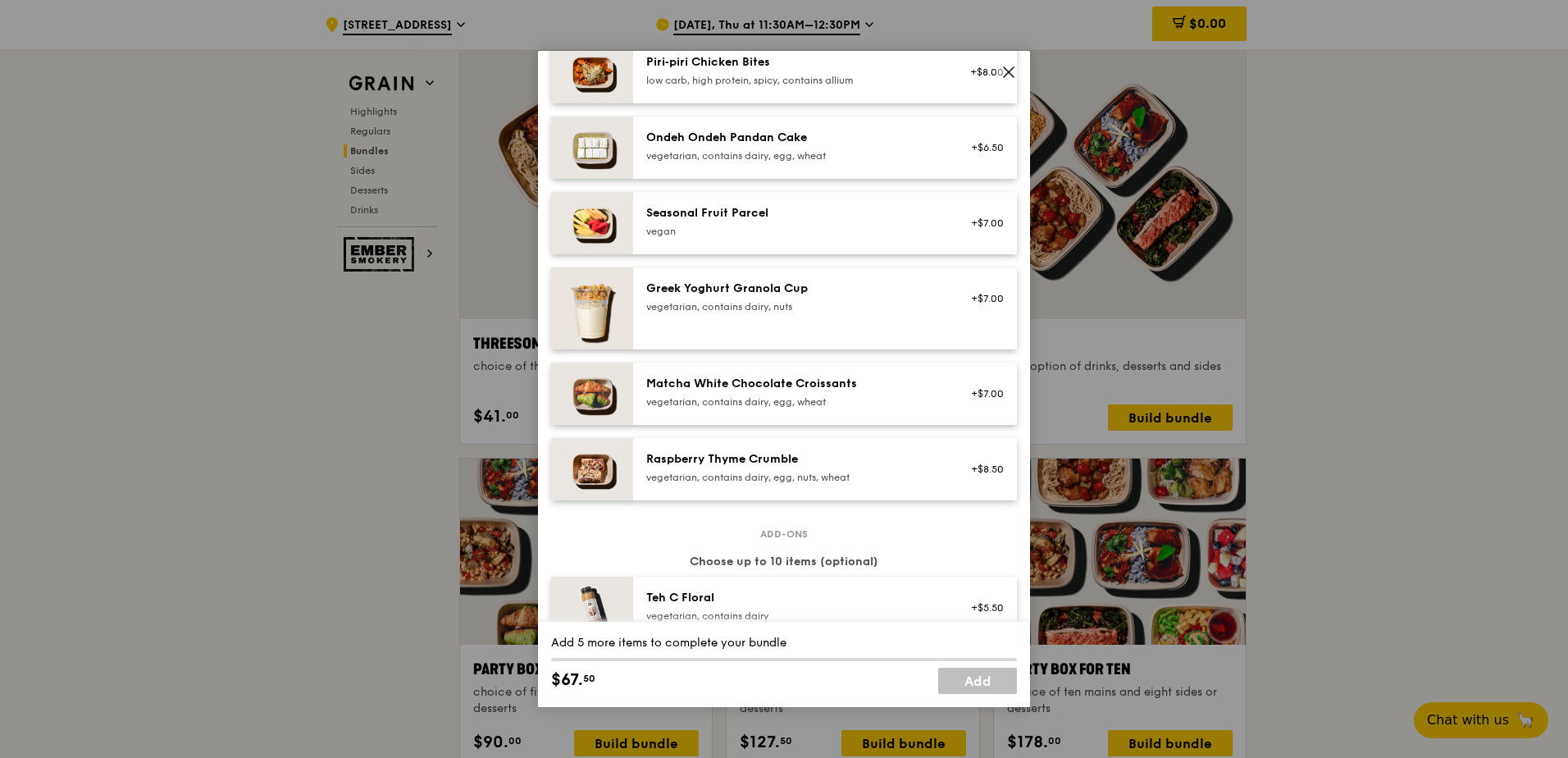
click at [1005, 71] on icon at bounding box center [1008, 72] width 15 height 15
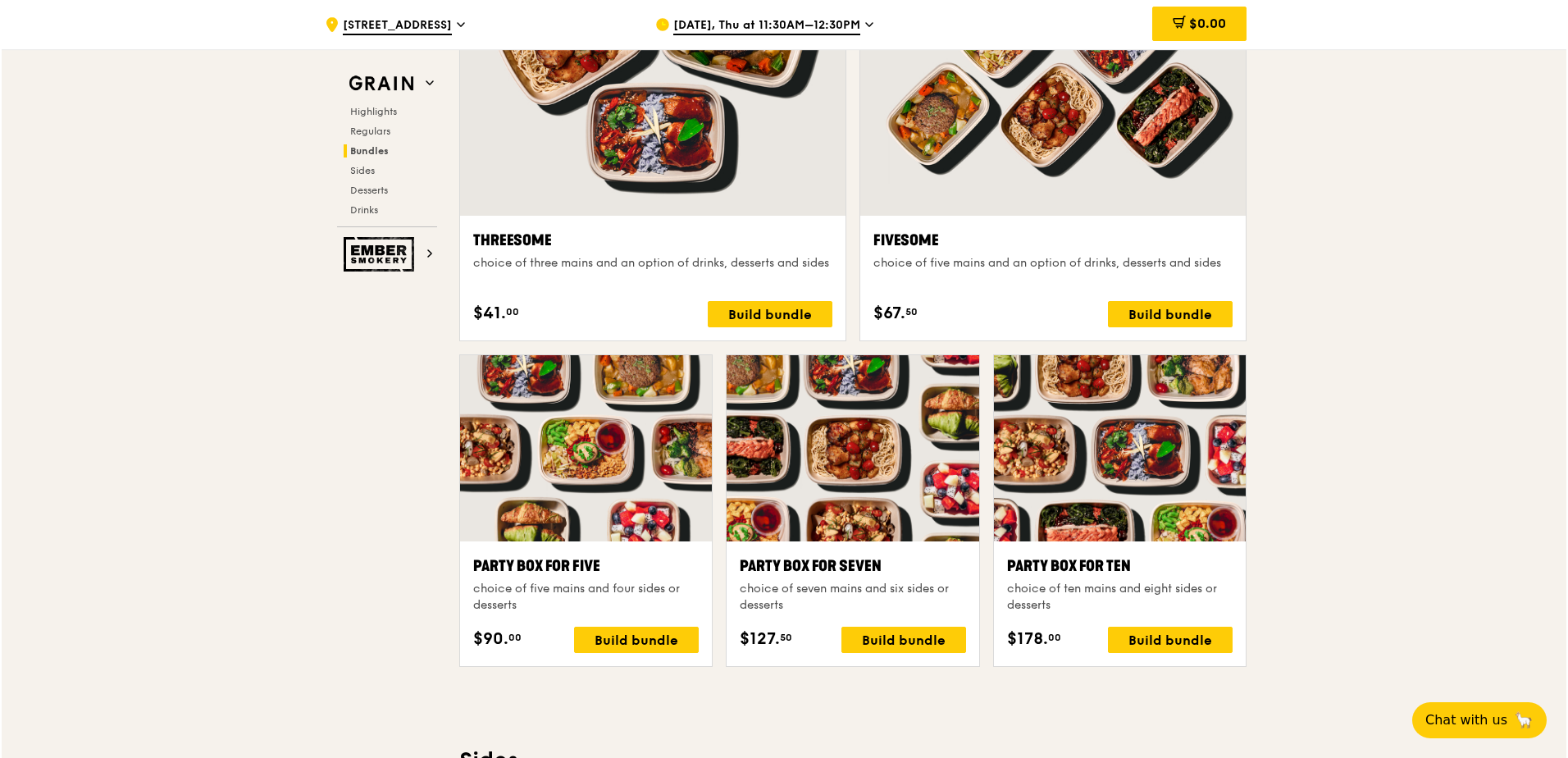
scroll to position [3200, 0]
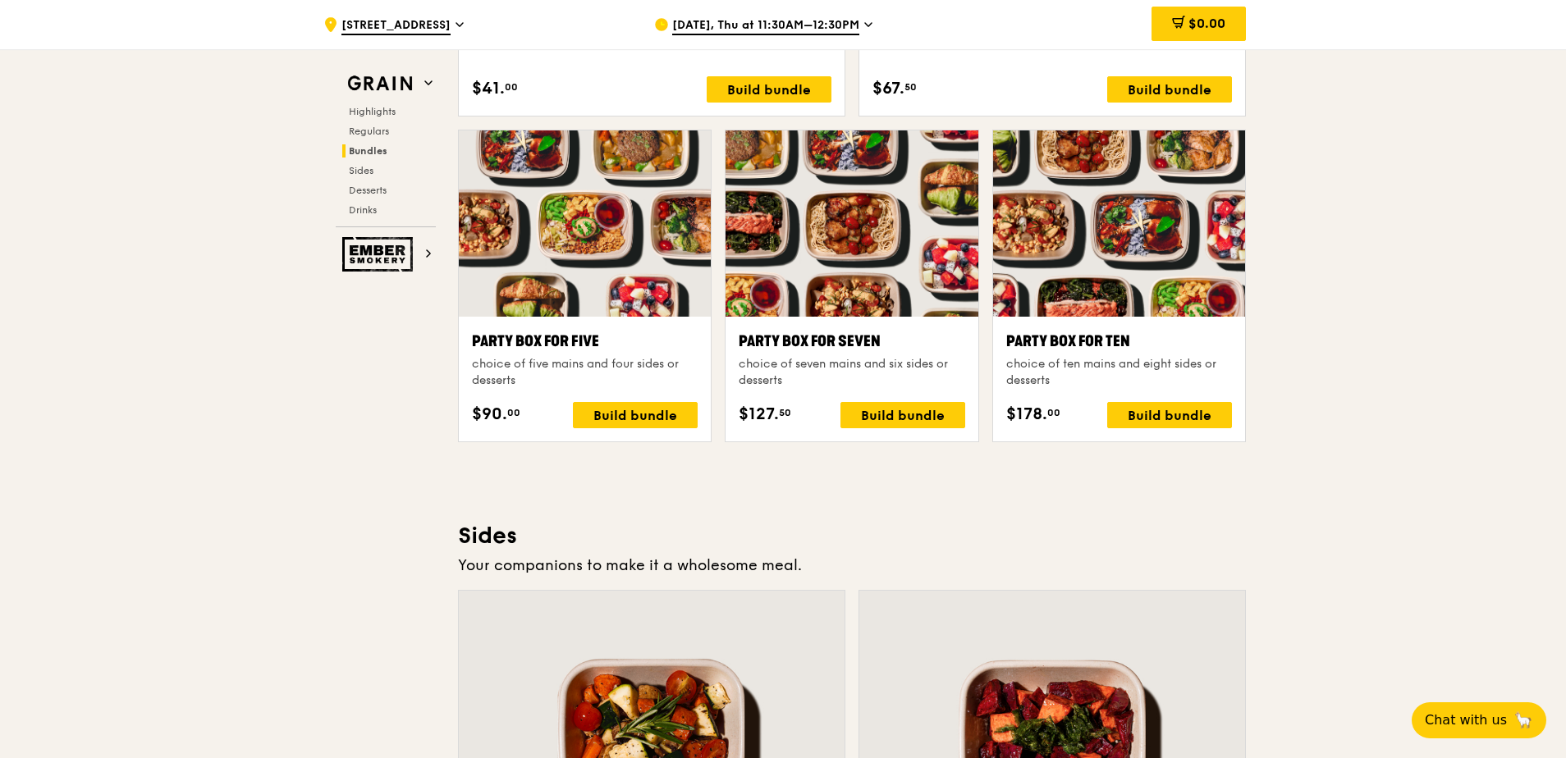
click at [1040, 320] on div "Party Box for Ten choice of ten mains and eight sides or desserts $178. 00 Buil…" at bounding box center [1119, 379] width 252 height 125
click at [1040, 351] on div "Party Box for Ten" at bounding box center [1119, 341] width 226 height 23
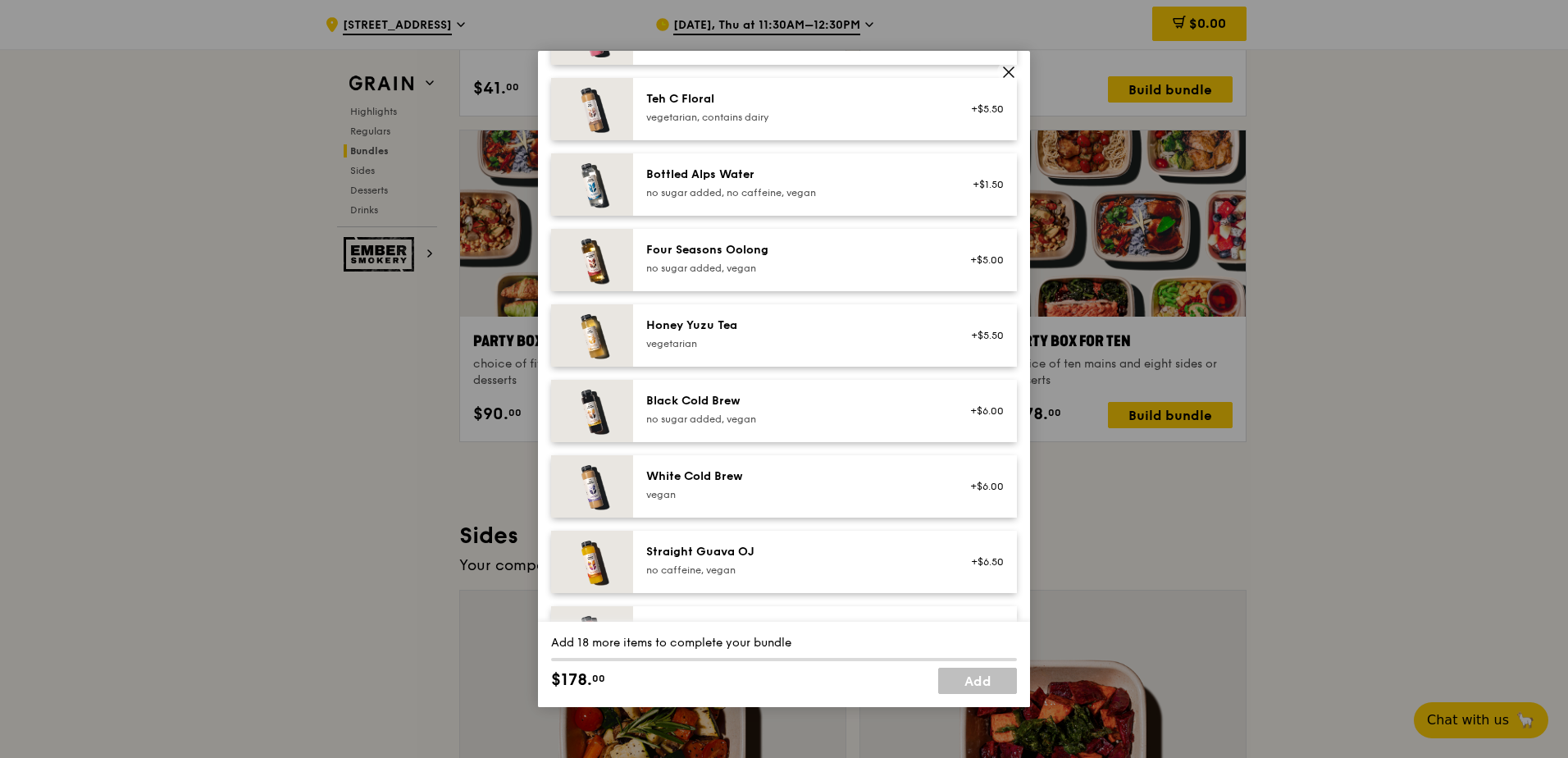
scroll to position [1865, 0]
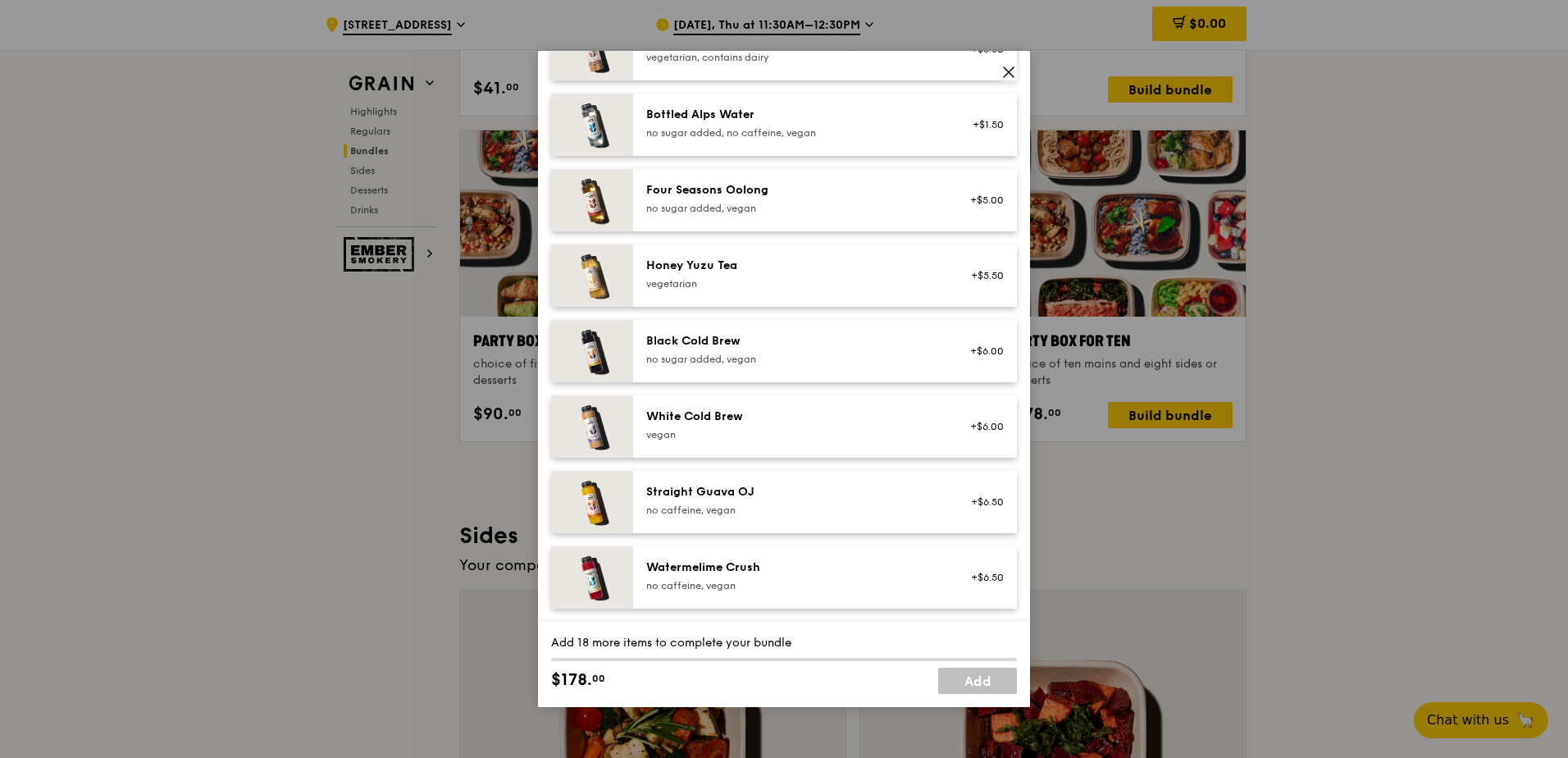
click at [1011, 65] on icon at bounding box center [1008, 72] width 15 height 15
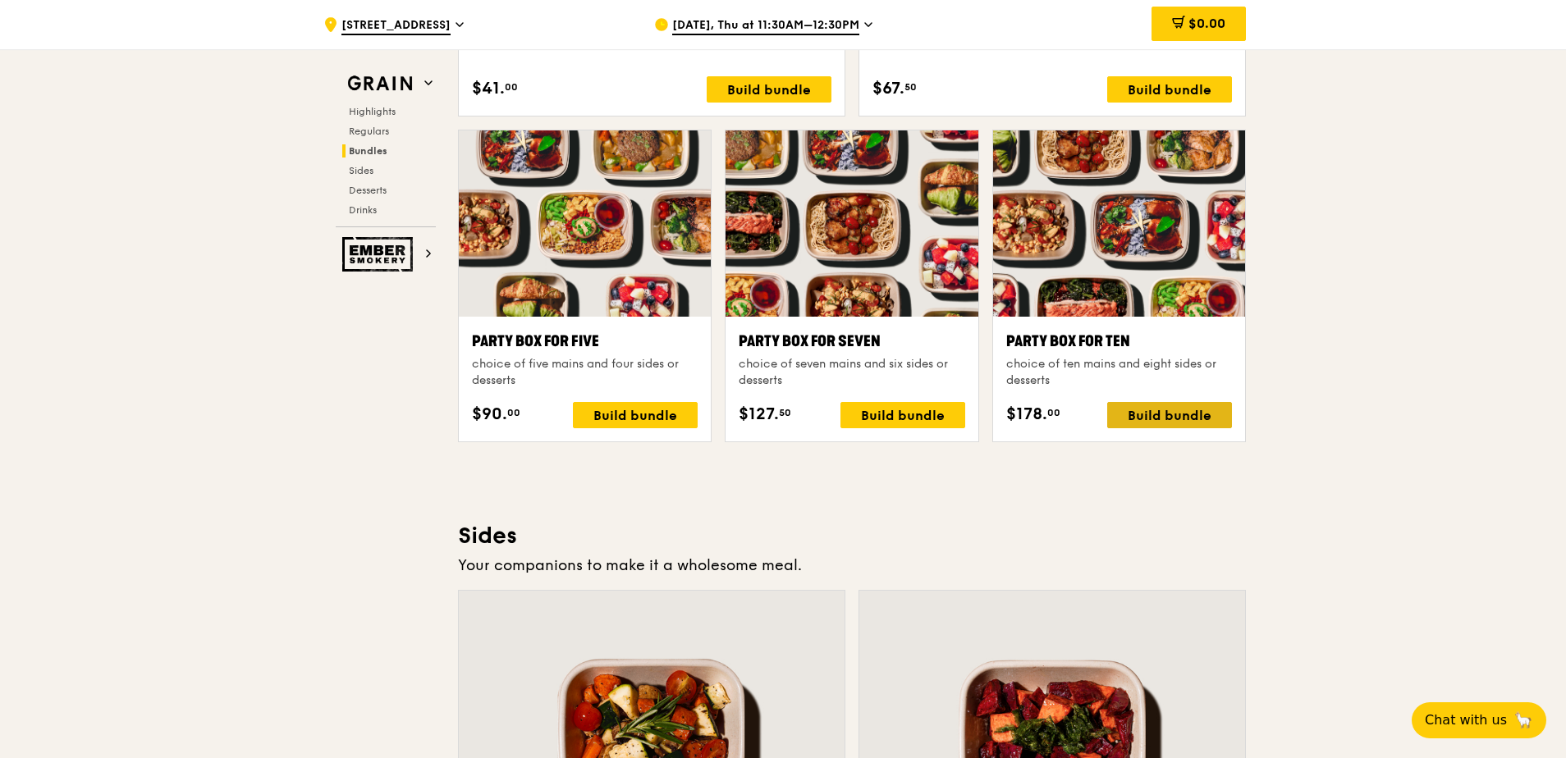
click at [1040, 405] on div "Build bundle" at bounding box center [1169, 415] width 125 height 26
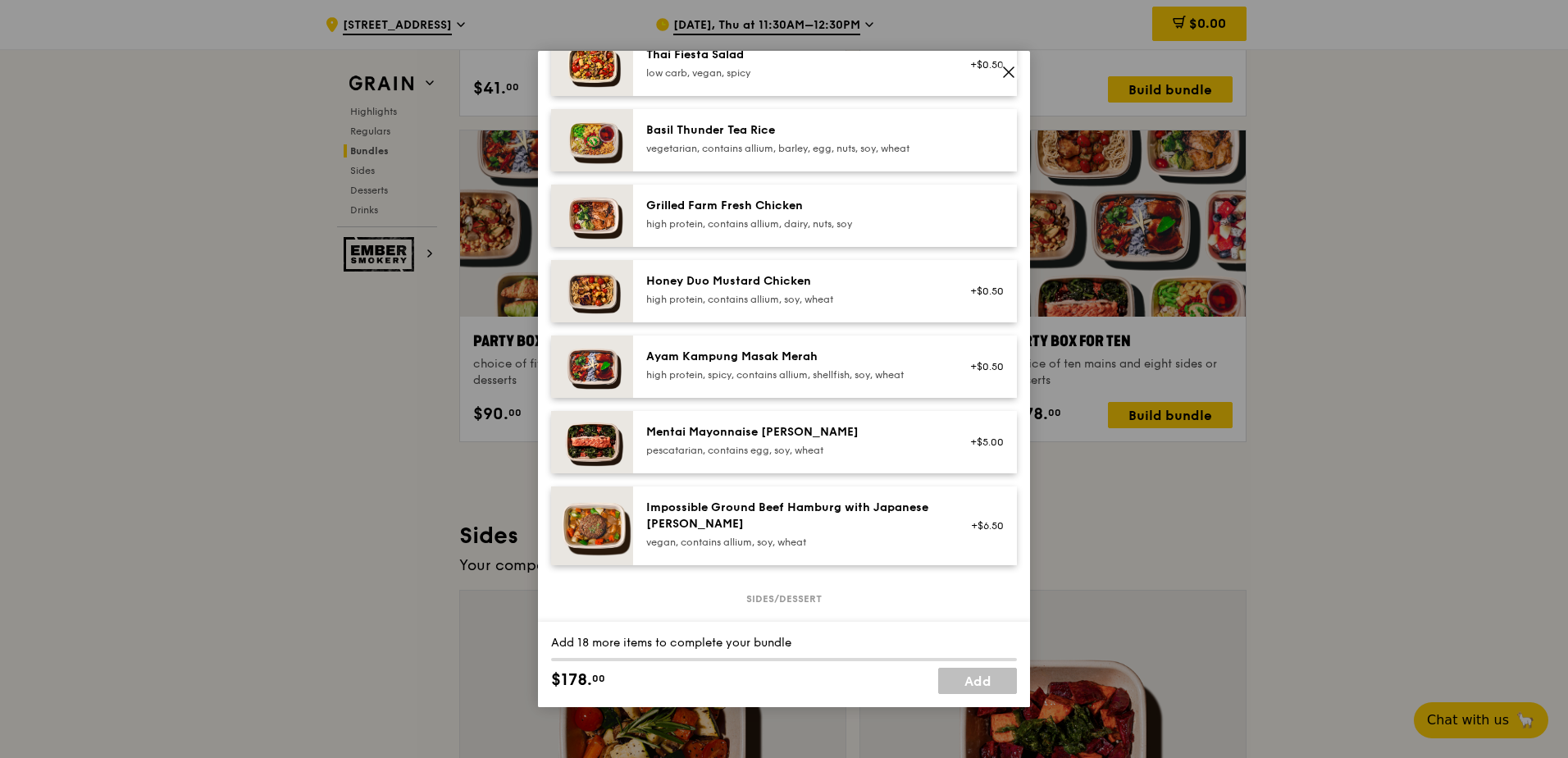
scroll to position [82, 0]
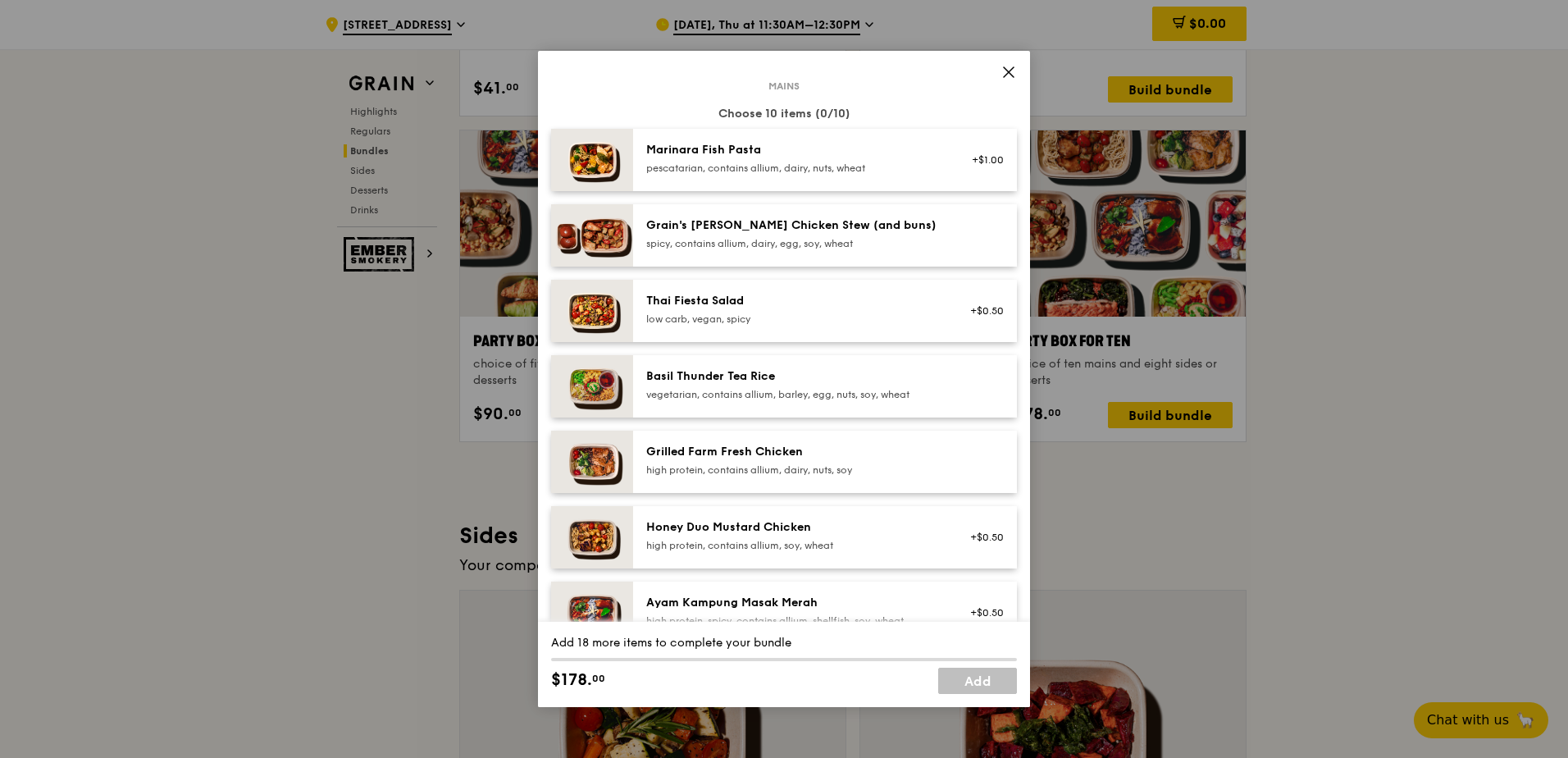
click at [888, 237] on div "spicy, contains allium, dairy, egg, soy, wheat" at bounding box center [793, 243] width 295 height 13
click at [555, 222] on div "1x" at bounding box center [551, 225] width 18 height 18
click at [880, 392] on div "vegetarian, contains allium, barley, egg, nuts, soy, wheat" at bounding box center [793, 394] width 295 height 13
click at [785, 455] on div "Grilled Farm Fresh Chicken" at bounding box center [793, 452] width 295 height 16
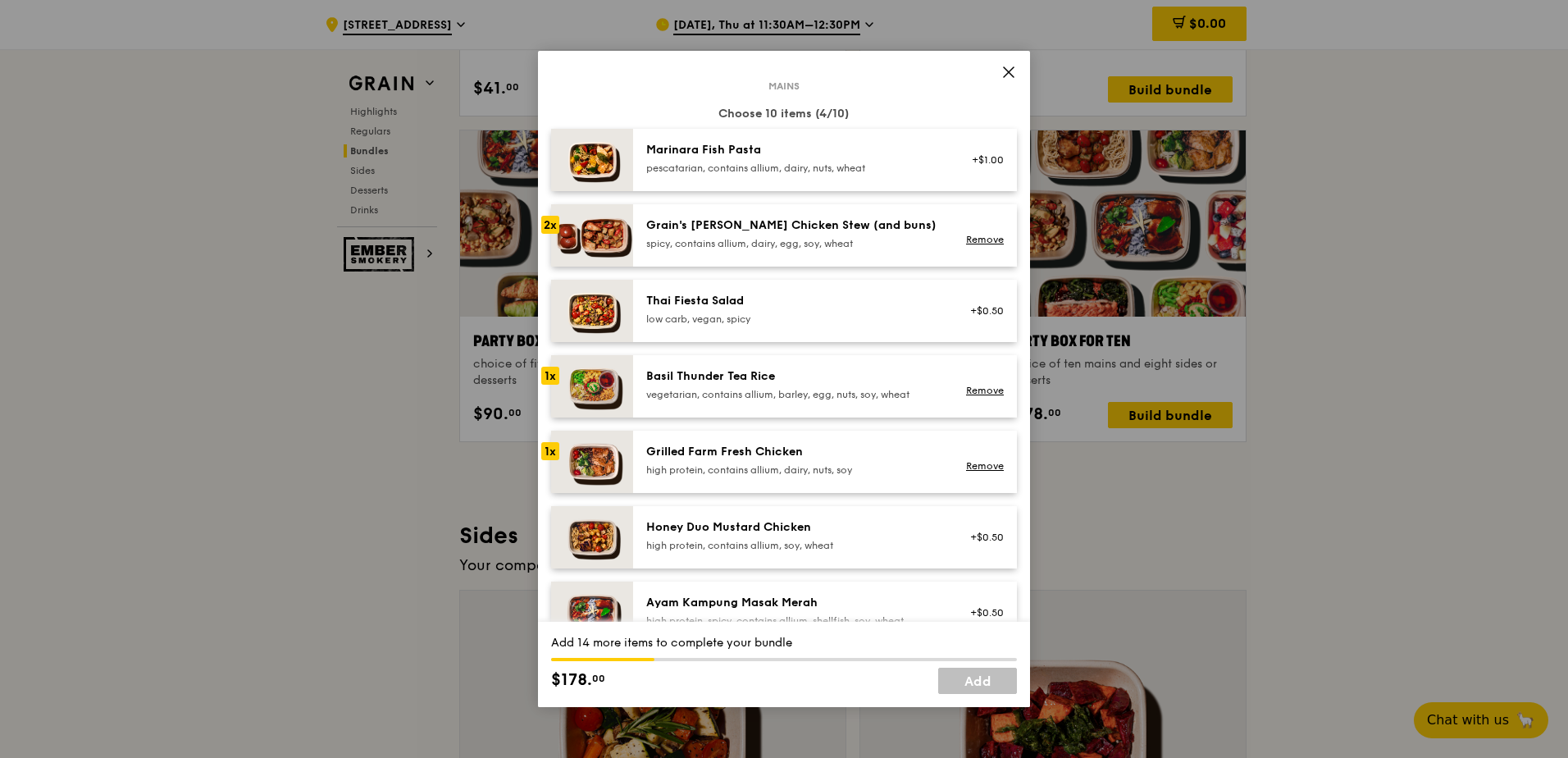
click at [785, 455] on div "Grilled Farm Fresh Chicken" at bounding box center [793, 452] width 295 height 16
click at [903, 482] on div "Grilled Farm Fresh Chicken high protein, contains allium, dairy, nuts, soy Remo…" at bounding box center [824, 462] width 384 height 62
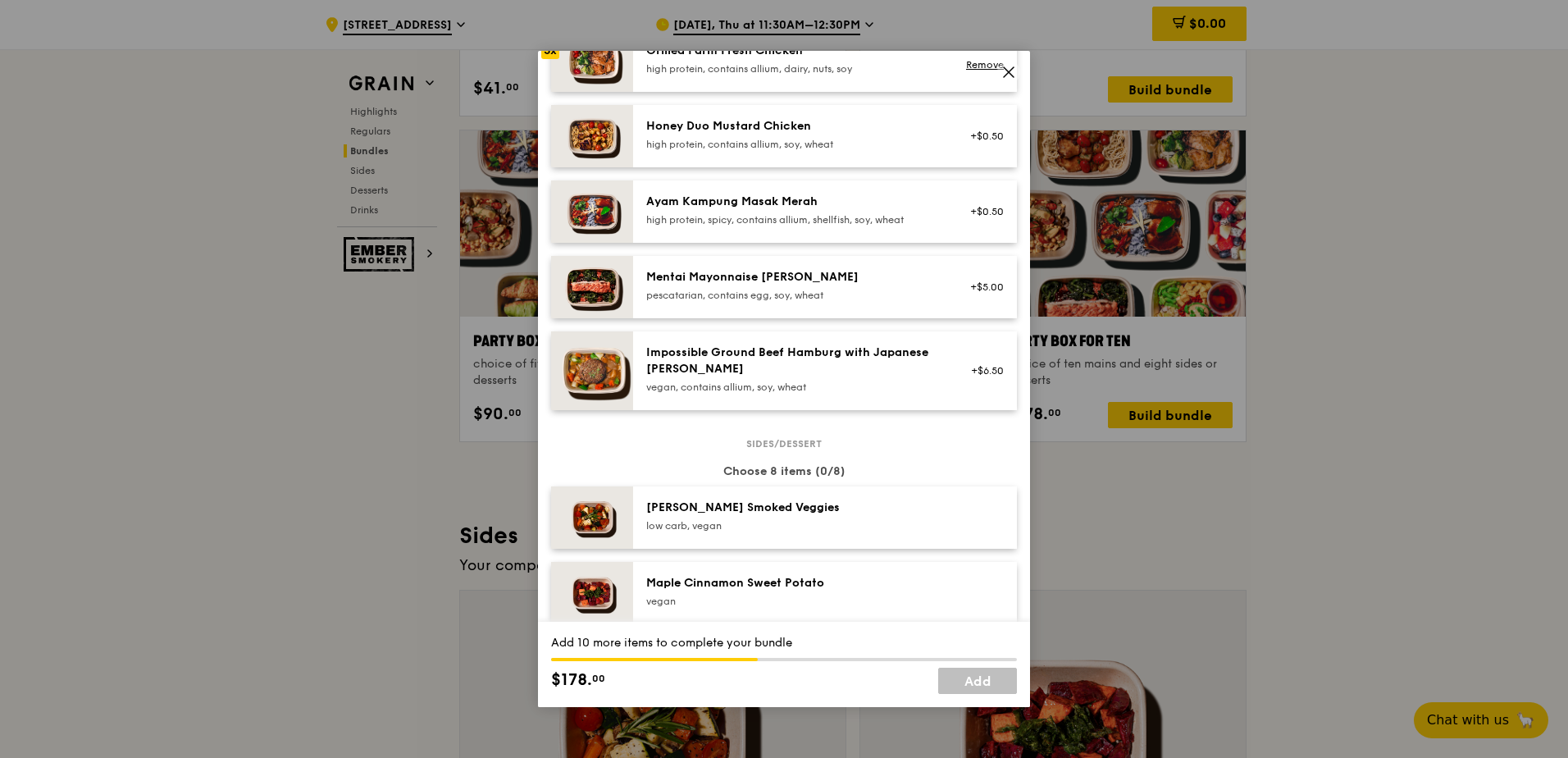
scroll to position [492, 0]
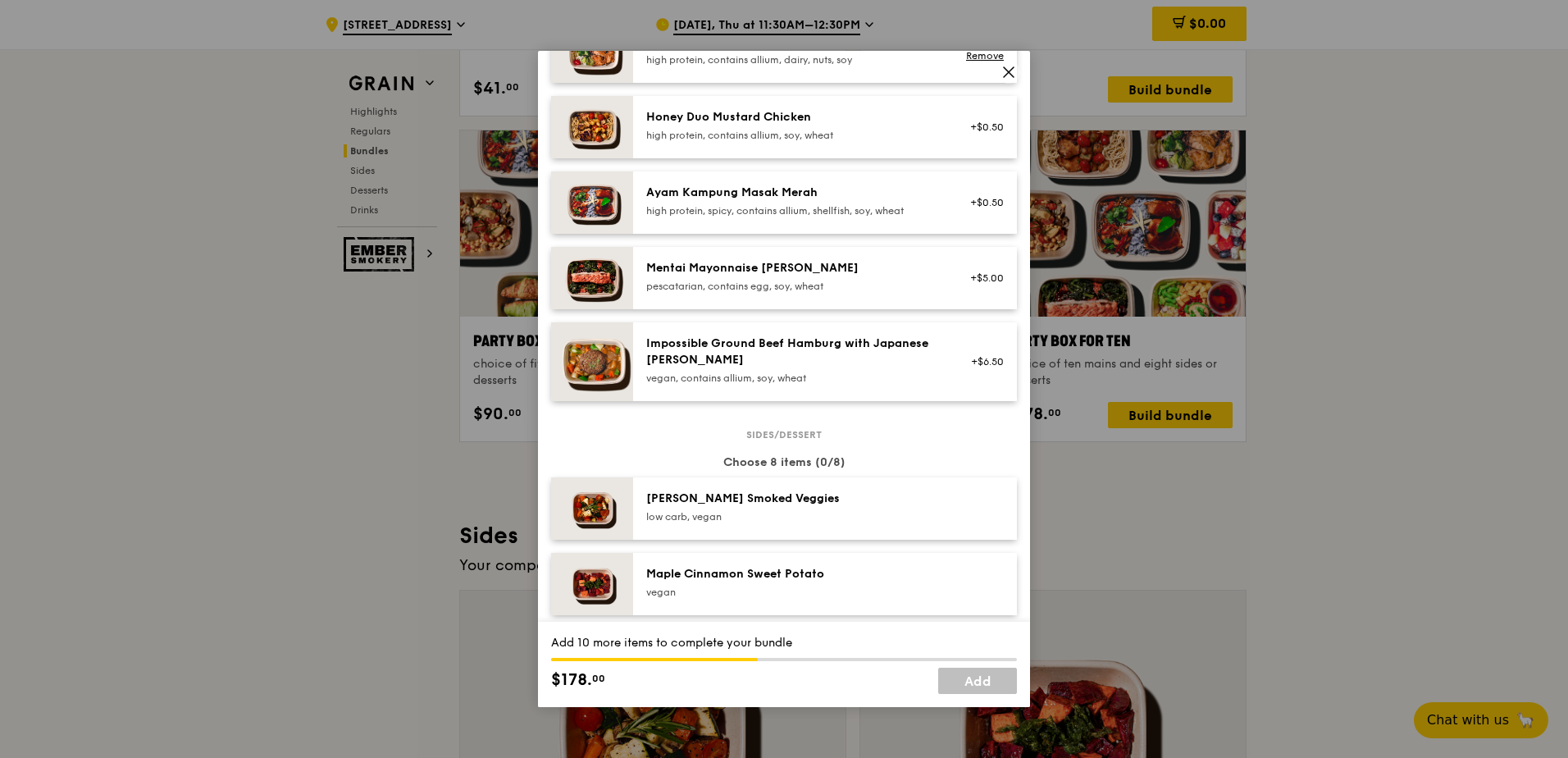
drag, startPoint x: 1008, startPoint y: 75, endPoint x: 852, endPoint y: 338, distance: 305.8
click at [759, 407] on div "Mains Choose 10 items (8/10) Marinara Fish Pasta pescatarian, contains allium, …" at bounding box center [784, 54] width 466 height 759
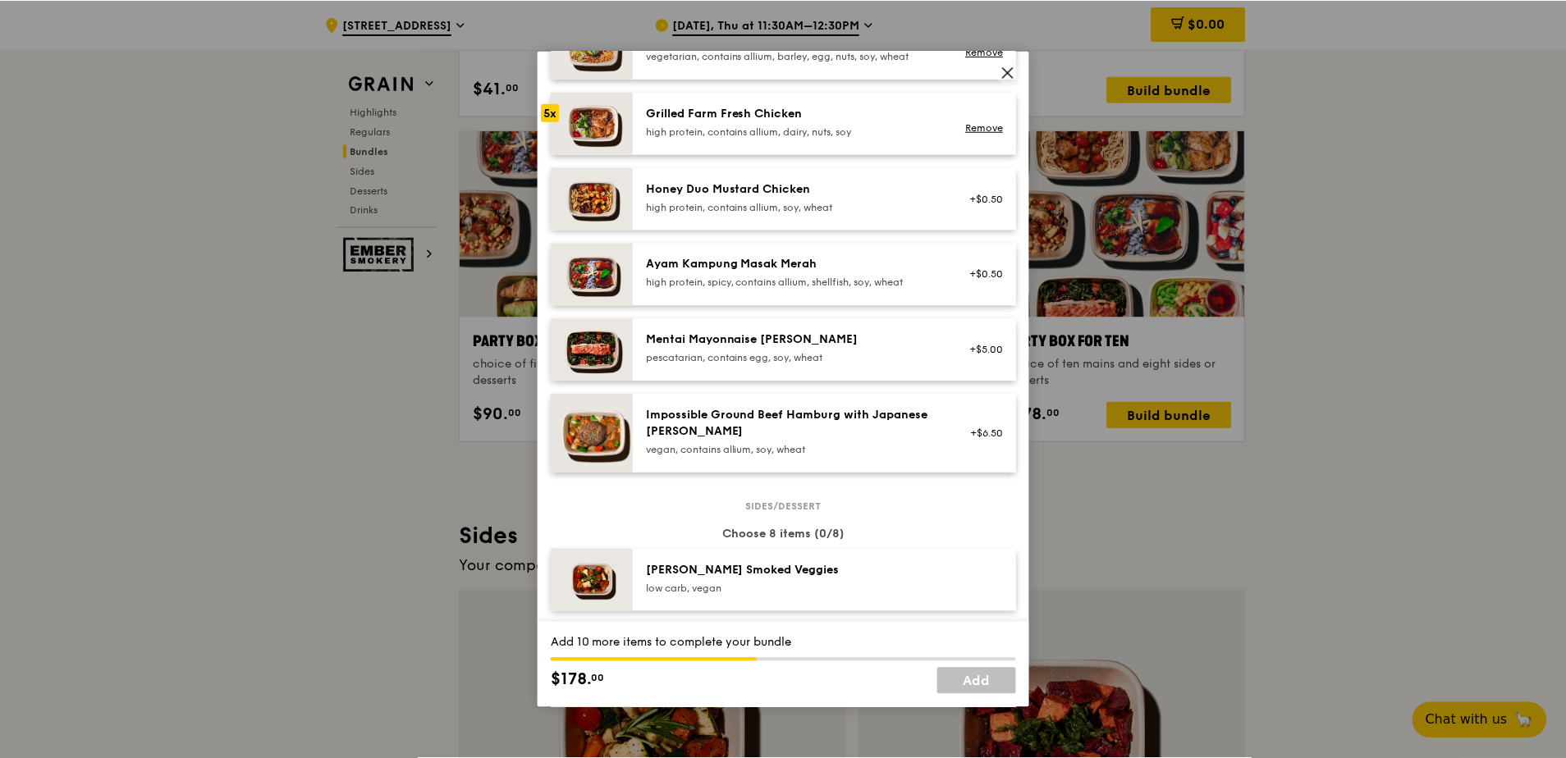
scroll to position [246, 0]
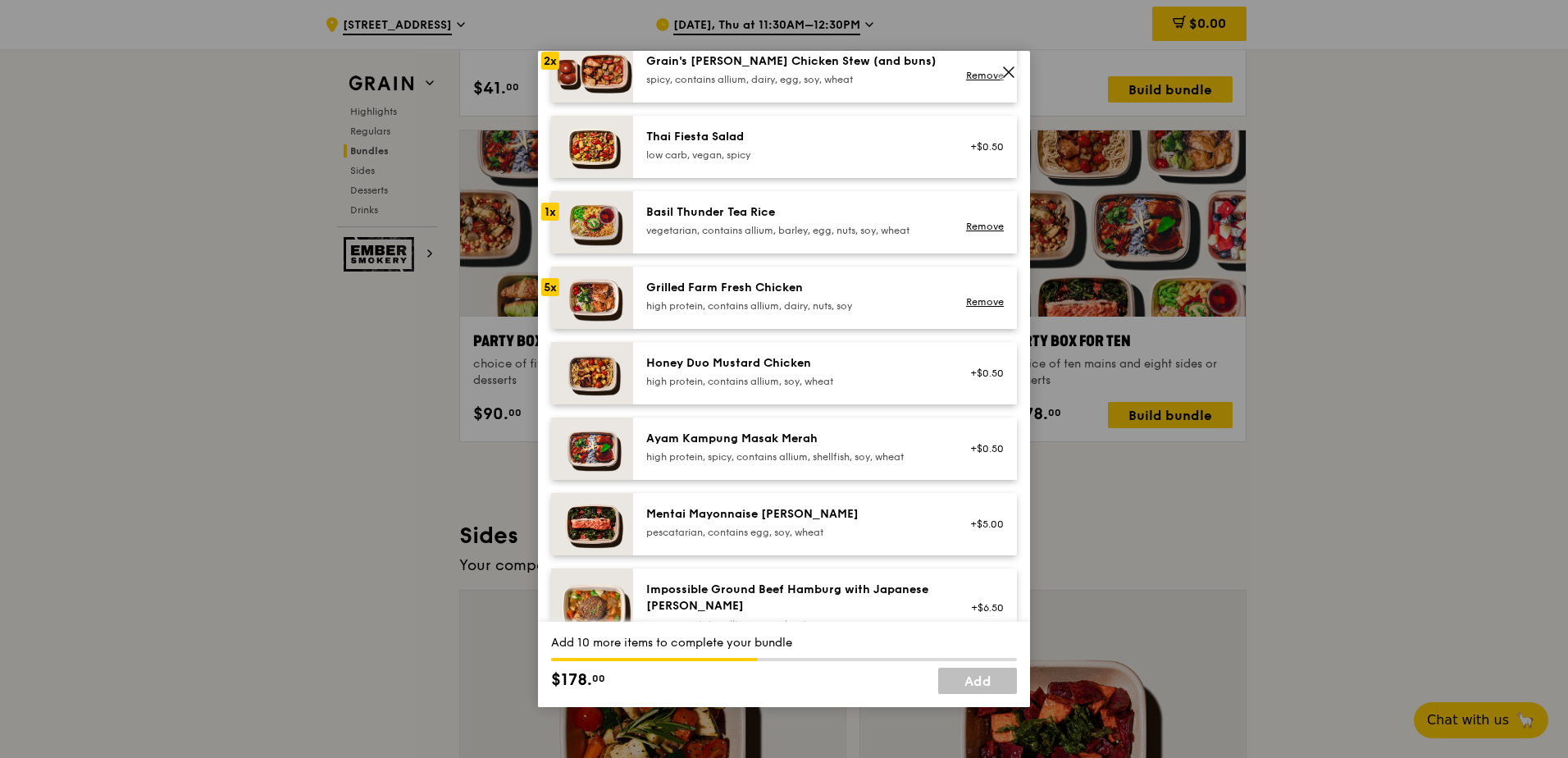
click at [1008, 74] on icon at bounding box center [1008, 72] width 15 height 15
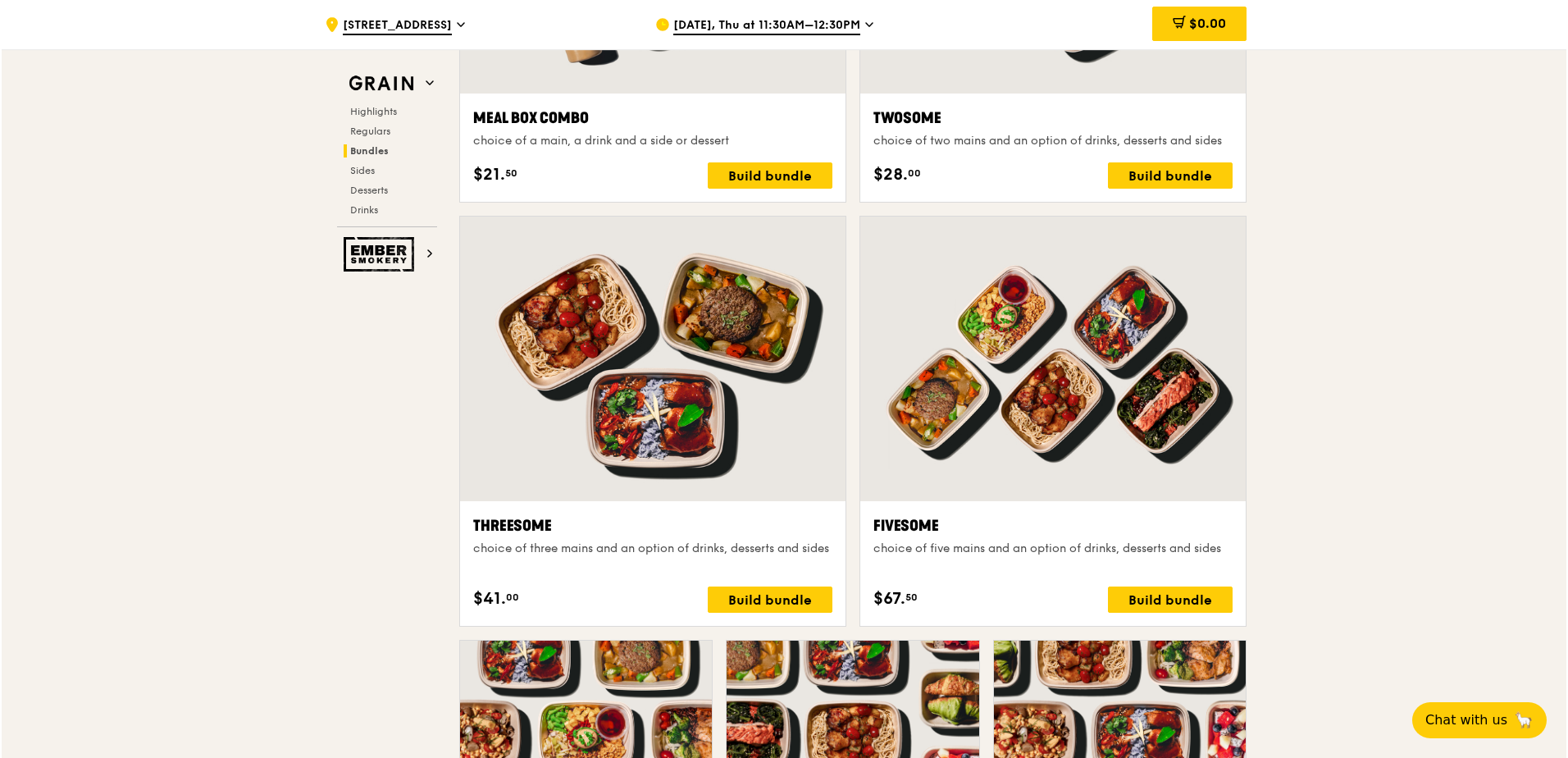
scroll to position [2954, 0]
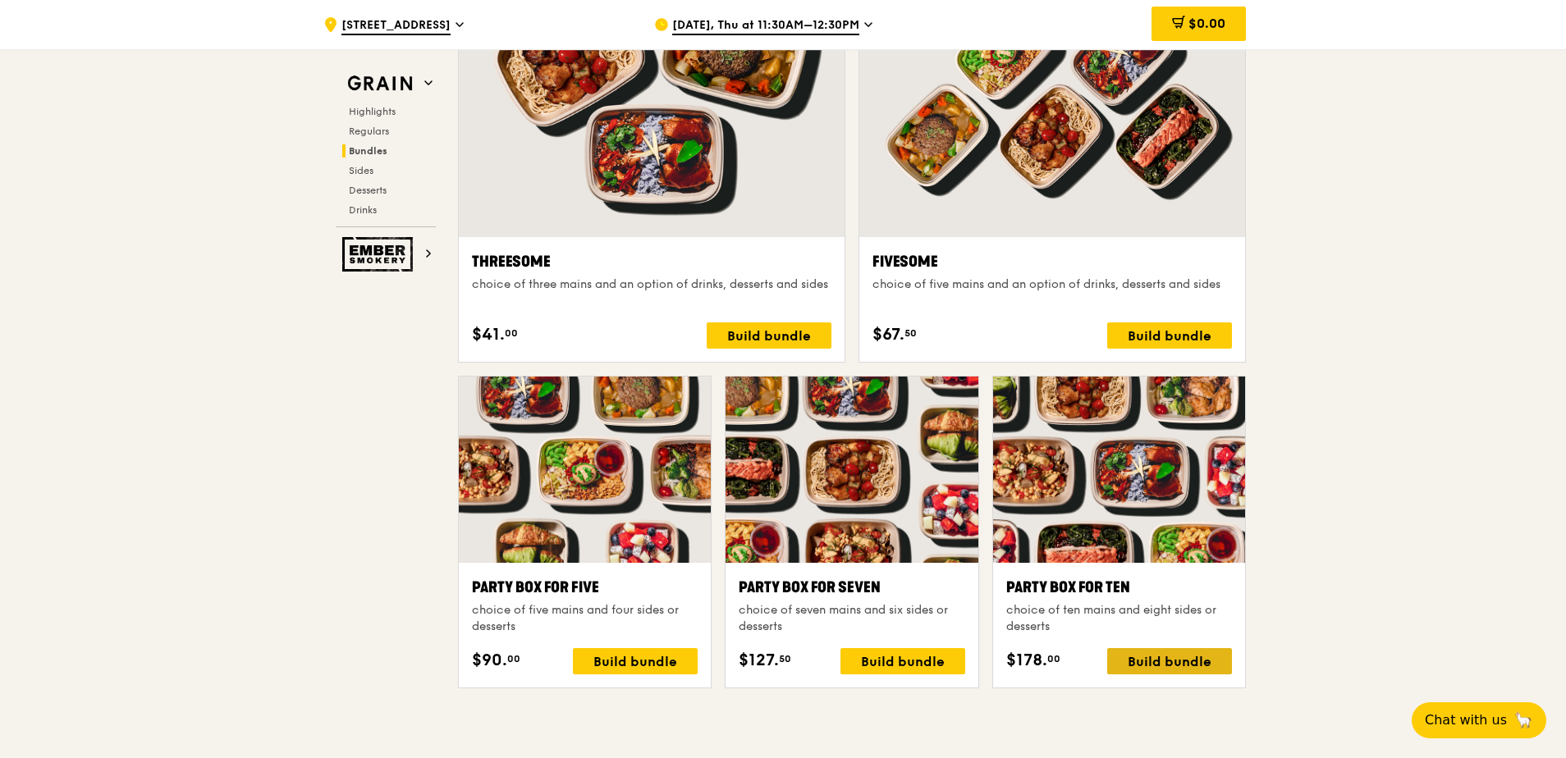
click at [1040, 572] on div "Build bundle" at bounding box center [1169, 661] width 125 height 26
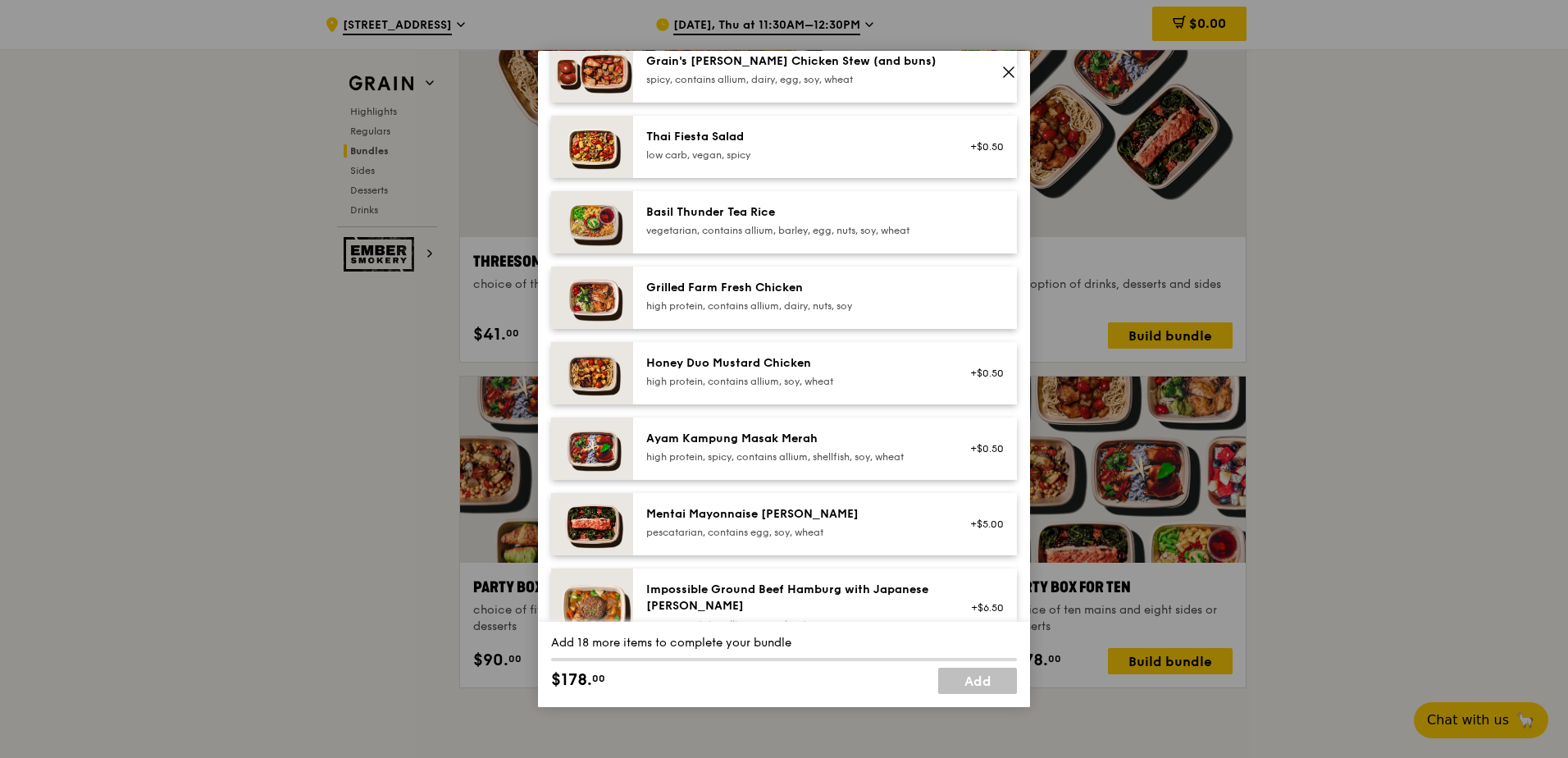
scroll to position [246, 0]
click at [820, 517] on div "Mentai Mayonnaise [PERSON_NAME]" at bounding box center [793, 514] width 295 height 16
click at [788, 572] on div "Impossible Ground Beef Hamburg with Japanese [PERSON_NAME] vegan, contains alli…" at bounding box center [824, 608] width 384 height 79
click at [781, 524] on div "Mentai Mayonnaise [PERSON_NAME] pescatarian, contains egg, soy, wheat" at bounding box center [793, 522] width 295 height 33
click at [550, 513] on div "2x" at bounding box center [551, 514] width 18 height 18
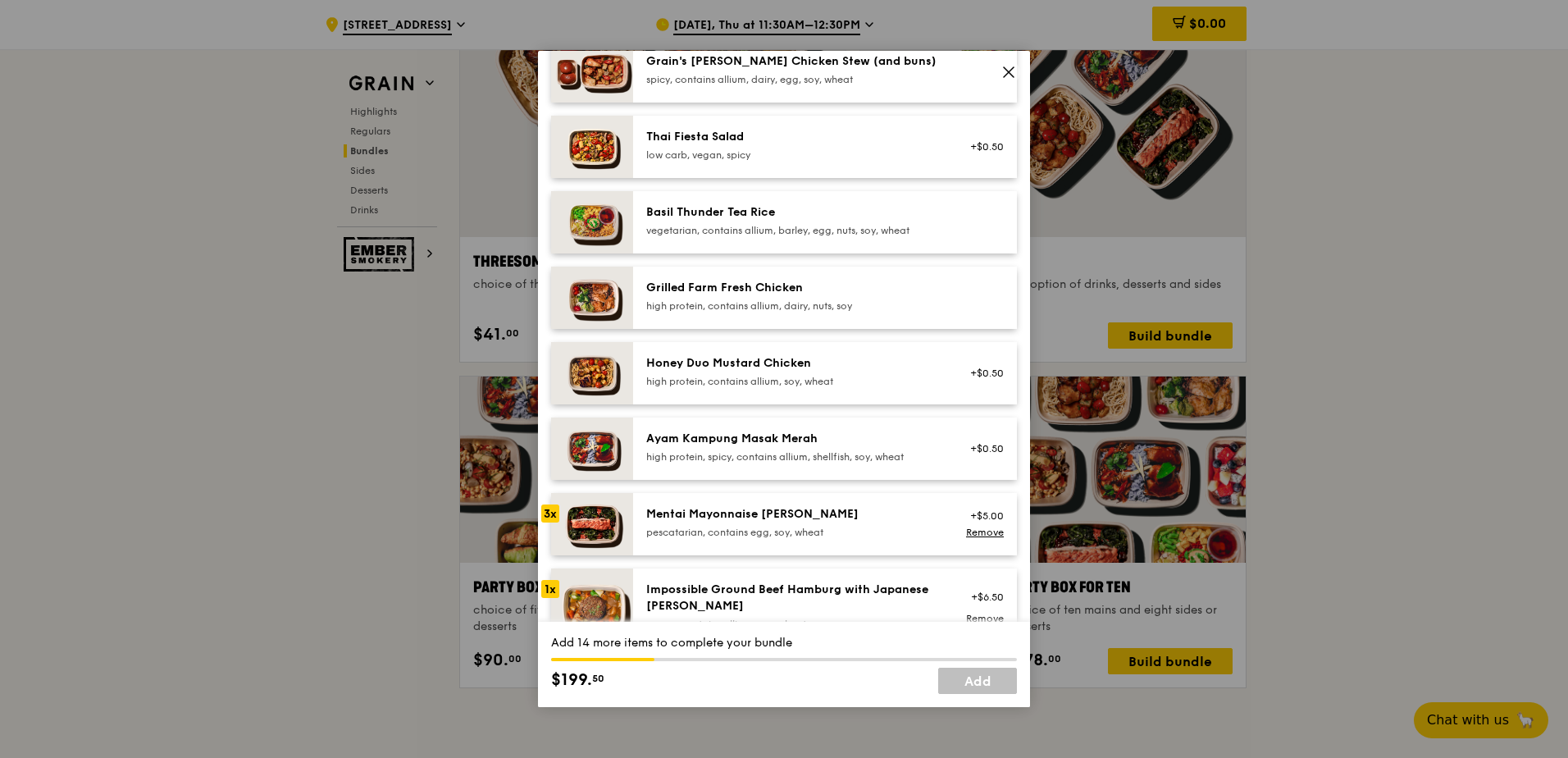
click at [555, 572] on div "1x" at bounding box center [551, 589] width 18 height 18
click at [555, 572] on div "2x" at bounding box center [551, 589] width 18 height 18
click at [554, 572] on div "3x" at bounding box center [551, 589] width 18 height 18
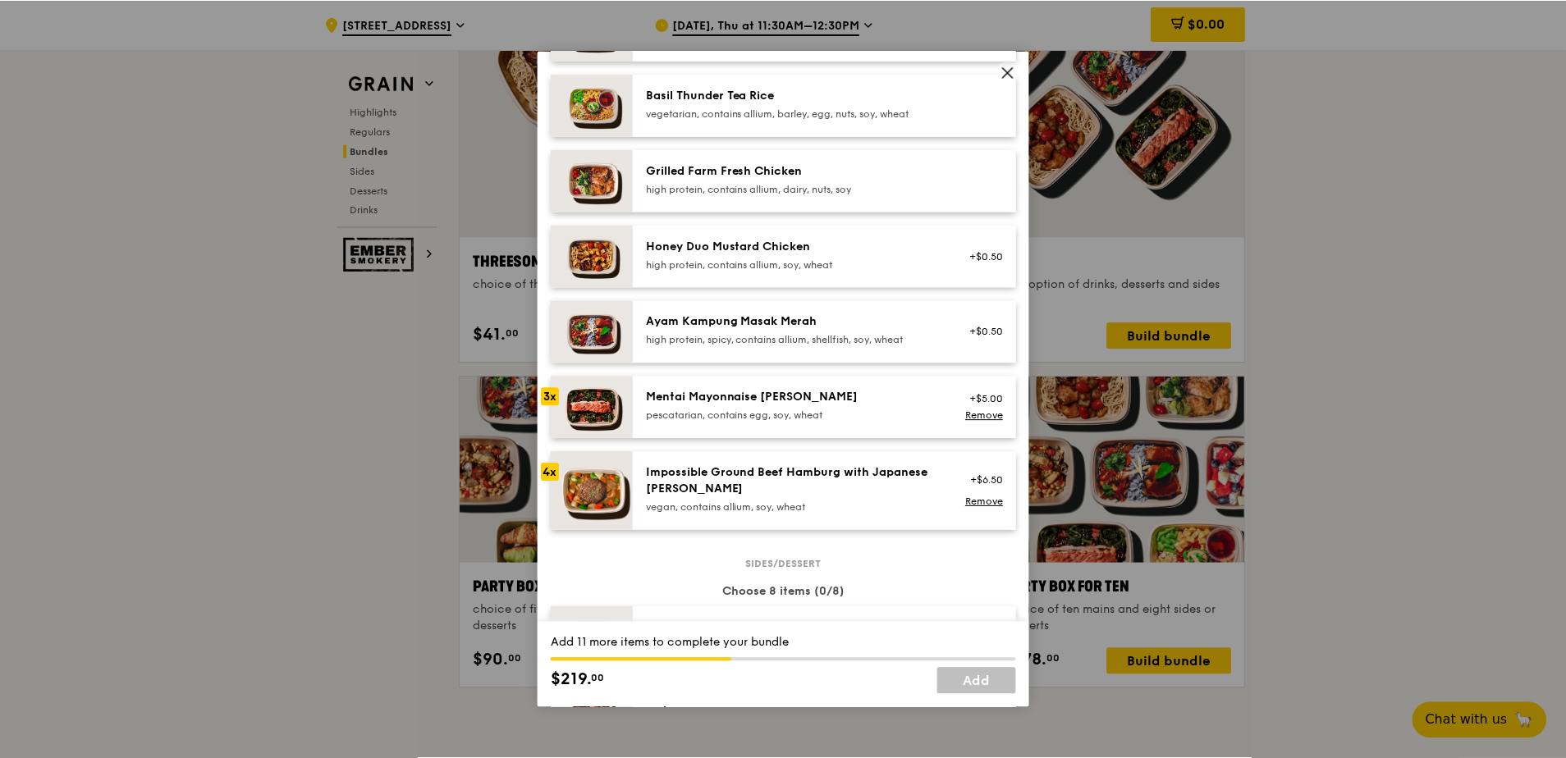
scroll to position [574, 0]
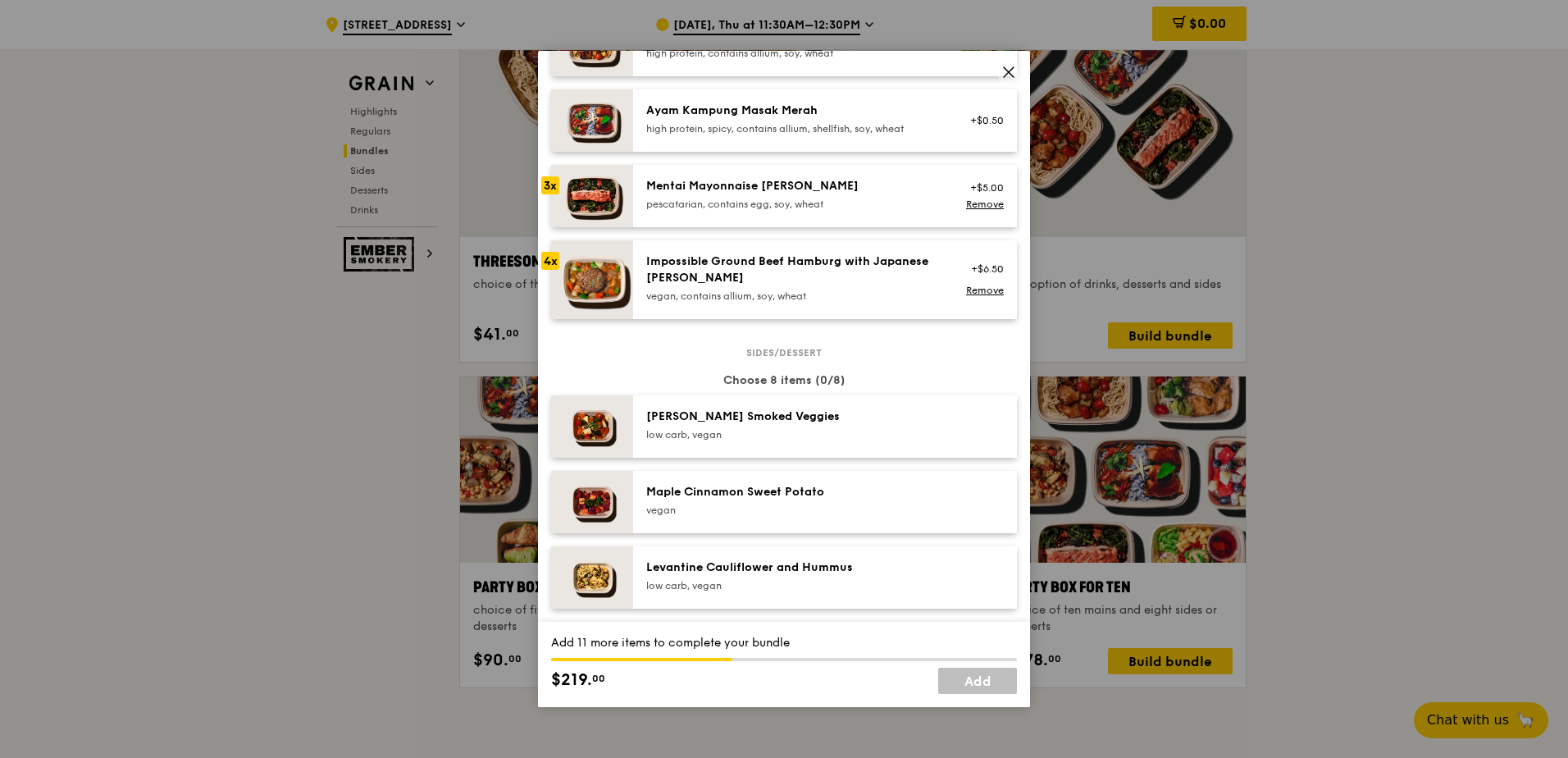
click at [1009, 79] on span at bounding box center [1008, 75] width 15 height 18
